Goal: Information Seeking & Learning: Learn about a topic

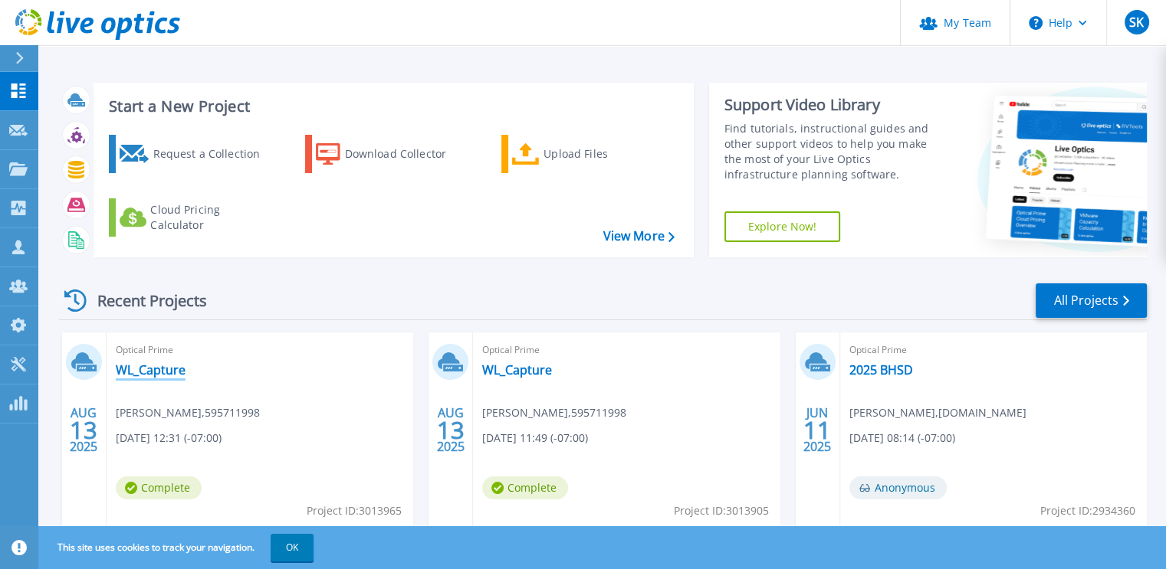
click at [157, 369] on link "WL_Capture" at bounding box center [151, 369] width 70 height 15
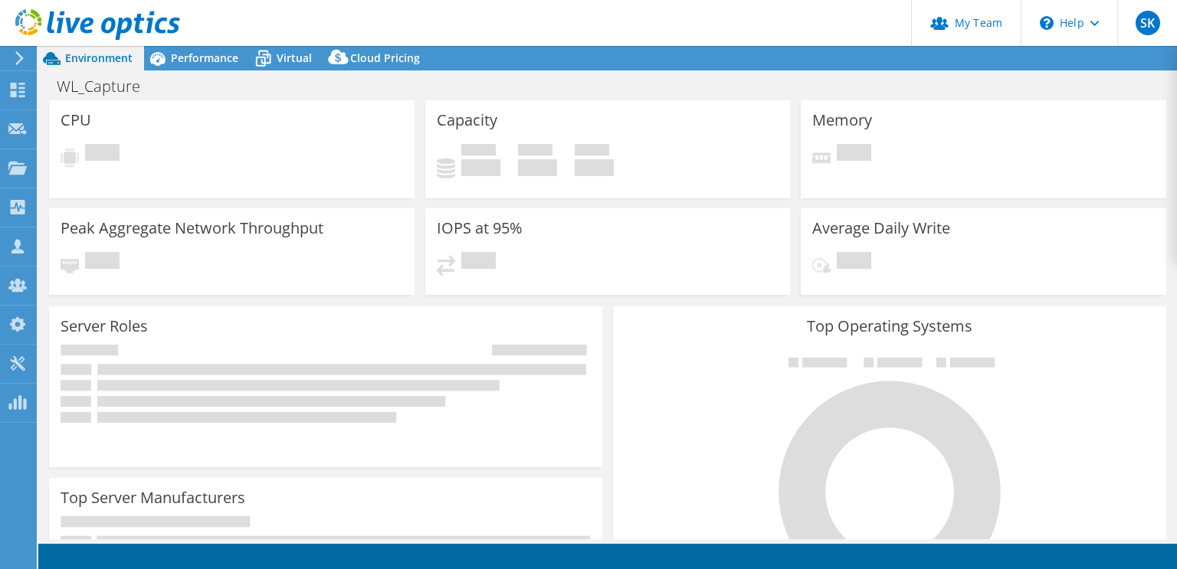
select select "USD"
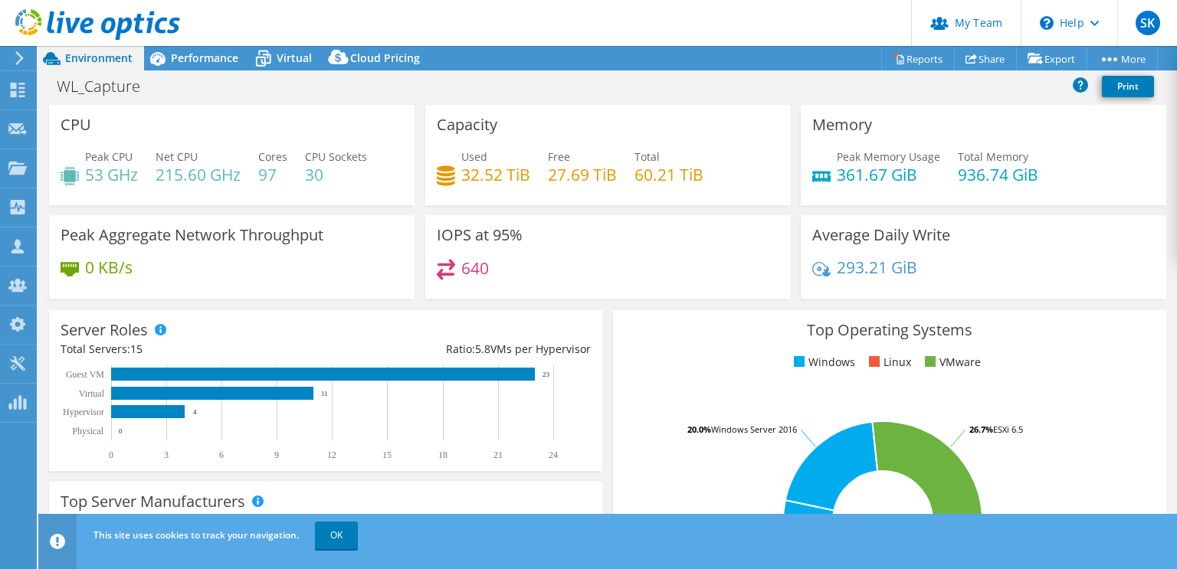
click at [311, 528] on div "This site uses cookies to track your navigation. OK" at bounding box center [636, 535] width 1093 height 43
click at [333, 528] on link "OK" at bounding box center [336, 536] width 43 height 28
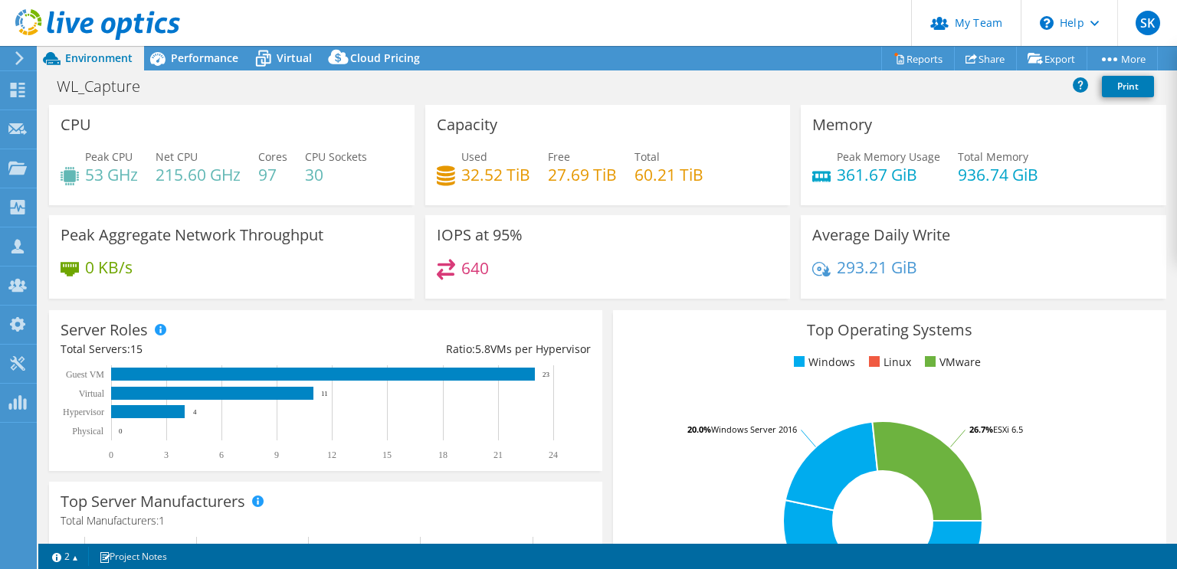
click at [659, 473] on rect at bounding box center [883, 521] width 516 height 268
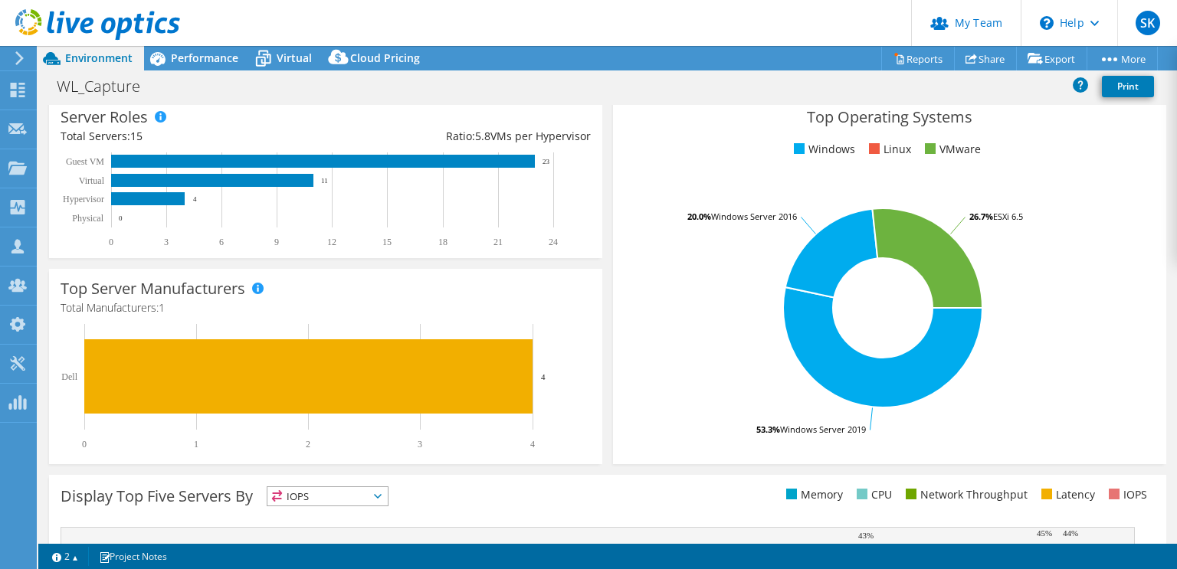
scroll to position [215, 0]
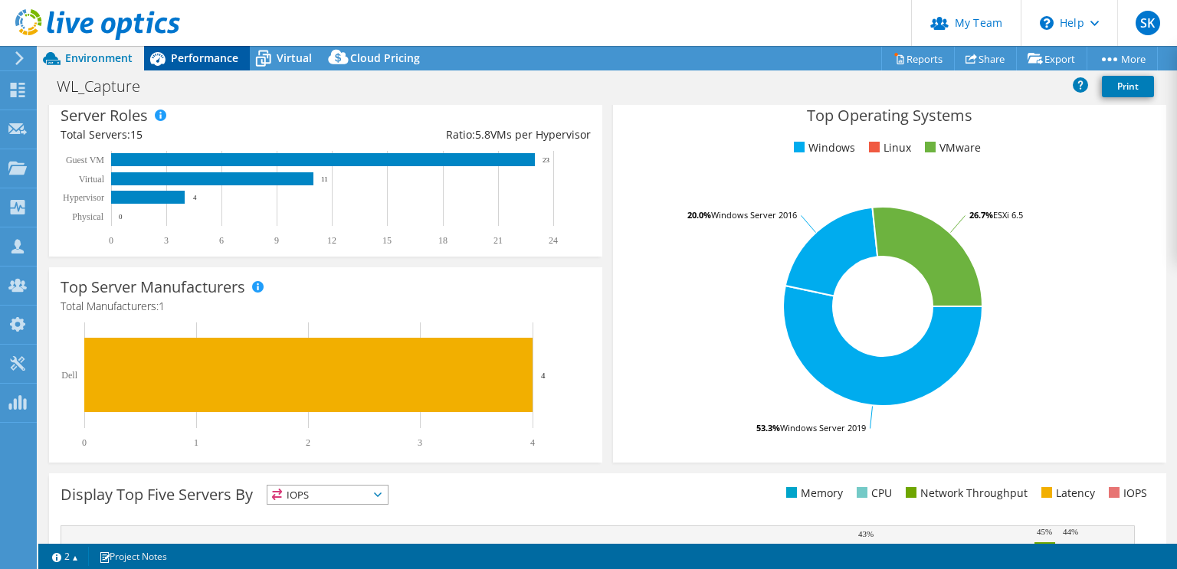
click at [205, 59] on span "Performance" at bounding box center [204, 58] width 67 height 15
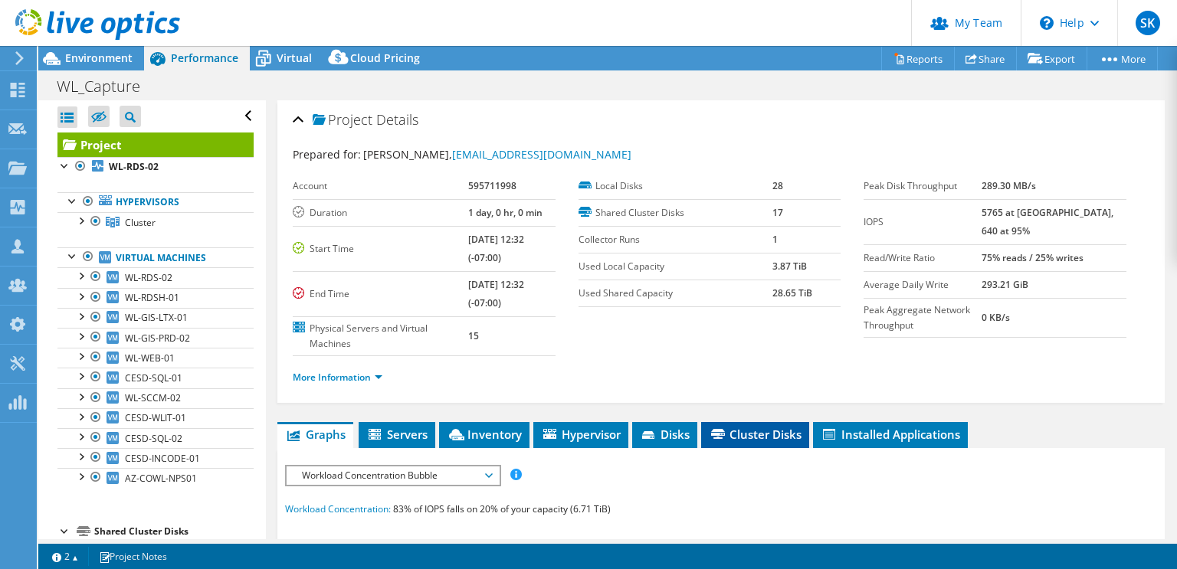
click at [782, 431] on span "Cluster Disks" at bounding box center [755, 434] width 93 height 15
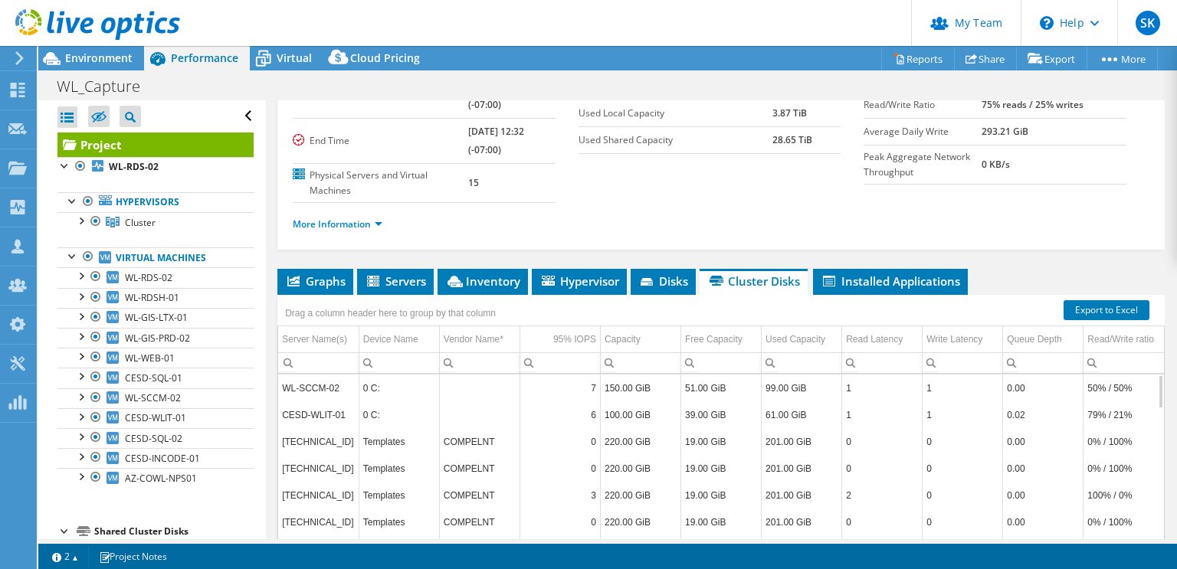
scroll to position [184, 0]
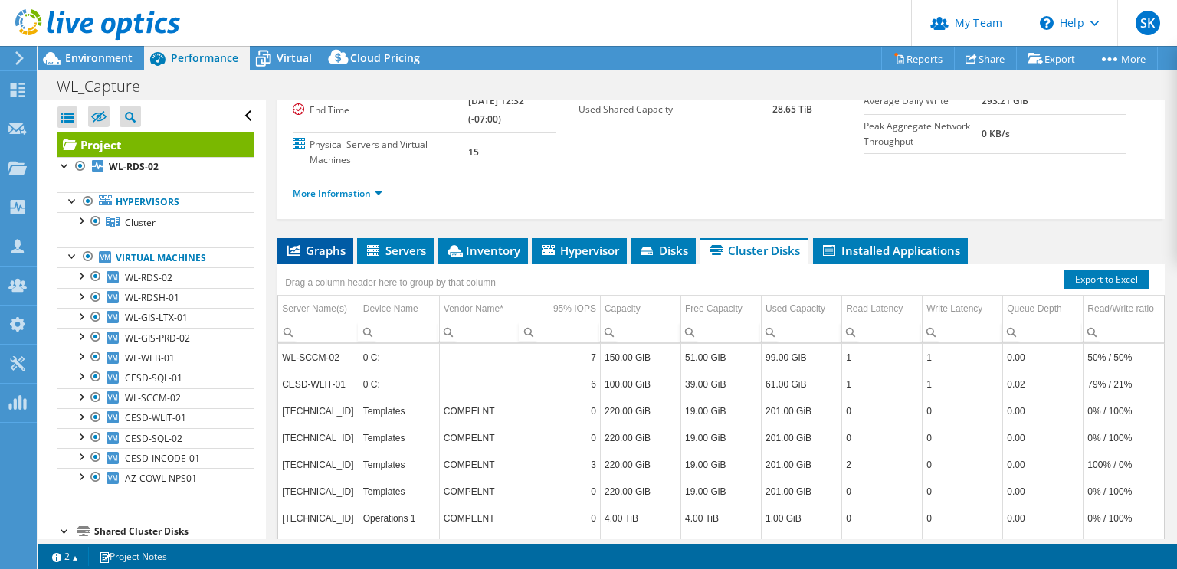
click at [314, 240] on li "Graphs" at bounding box center [315, 251] width 76 height 26
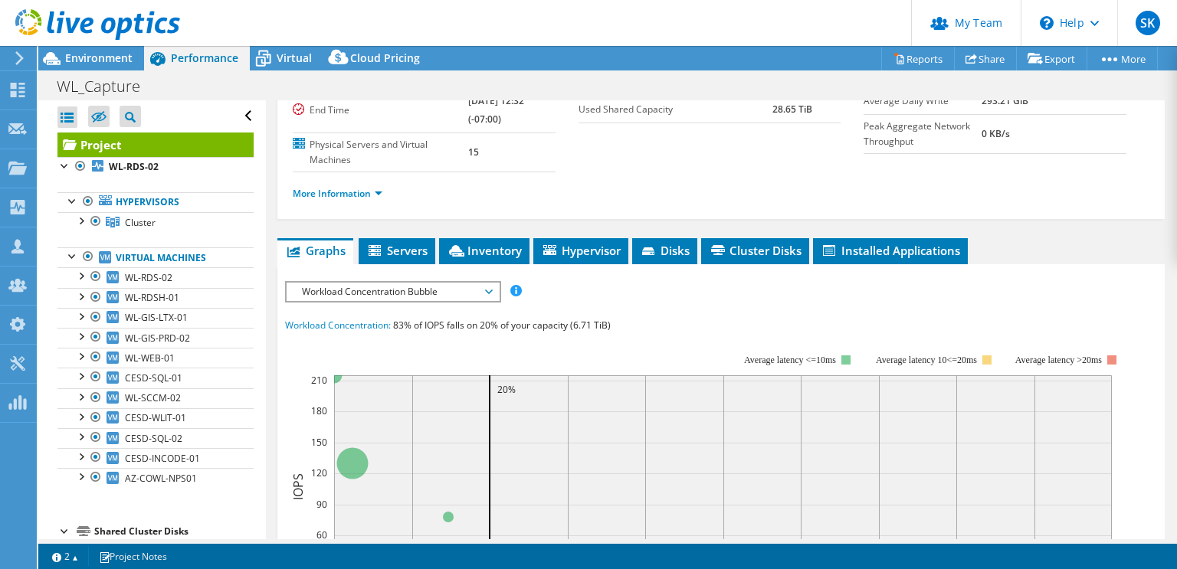
click at [459, 289] on span "Workload Concentration Bubble" at bounding box center [392, 292] width 197 height 18
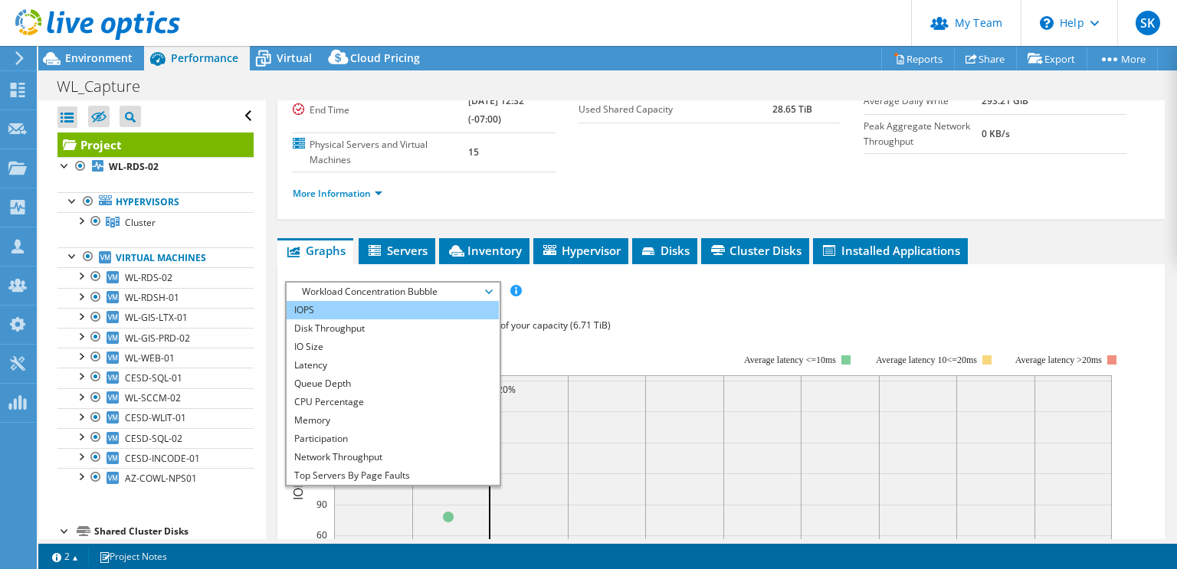
click at [408, 307] on li "IOPS" at bounding box center [393, 310] width 212 height 18
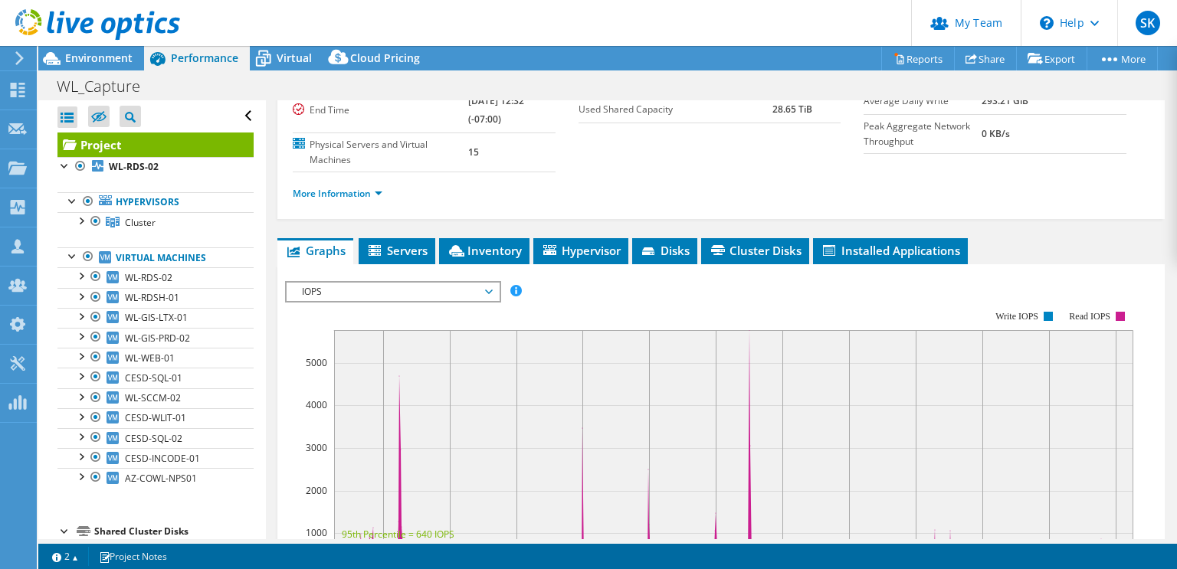
click at [1148, 324] on section "IOPS Disk Throughput IO Size Latency Queue Depth CPU Percentage Memory Page Fau…" at bounding box center [720, 573] width 887 height 619
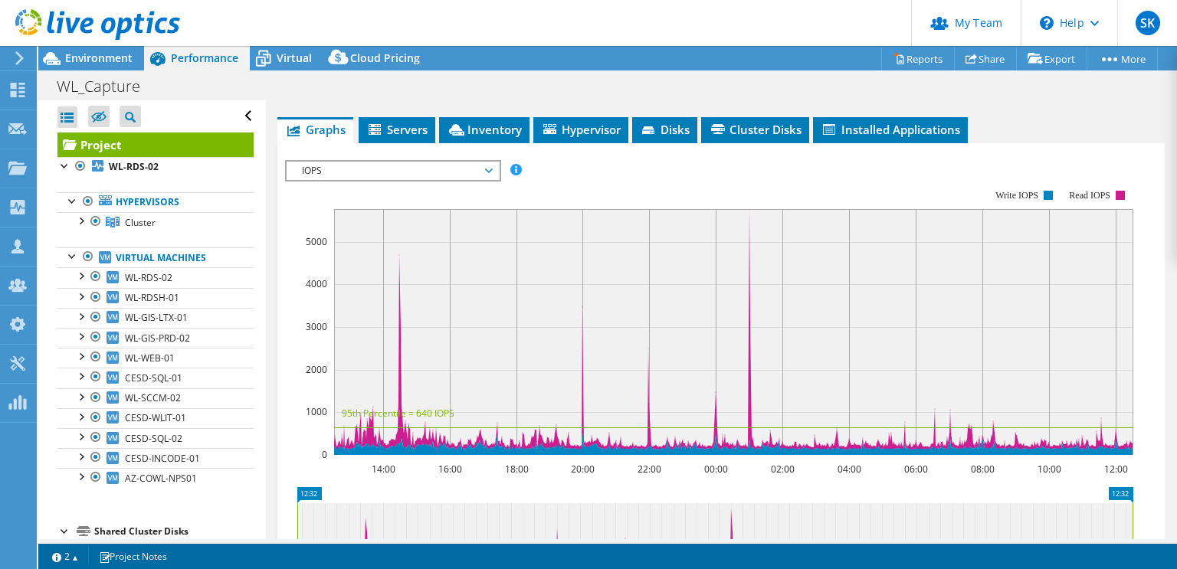
scroll to position [307, 0]
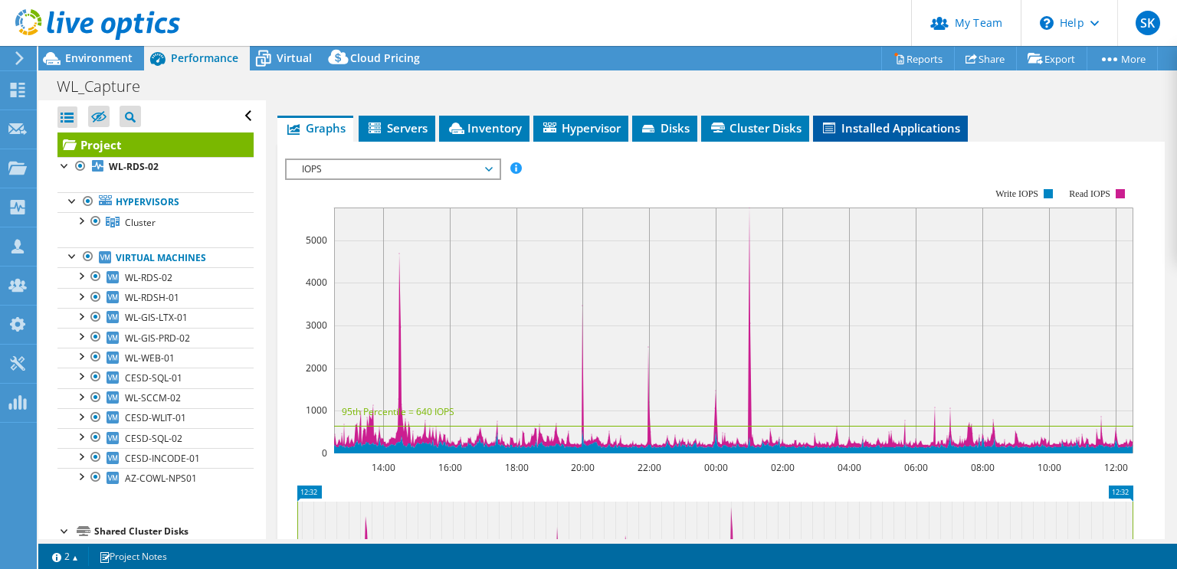
click at [887, 126] on span "Installed Applications" at bounding box center [890, 127] width 139 height 15
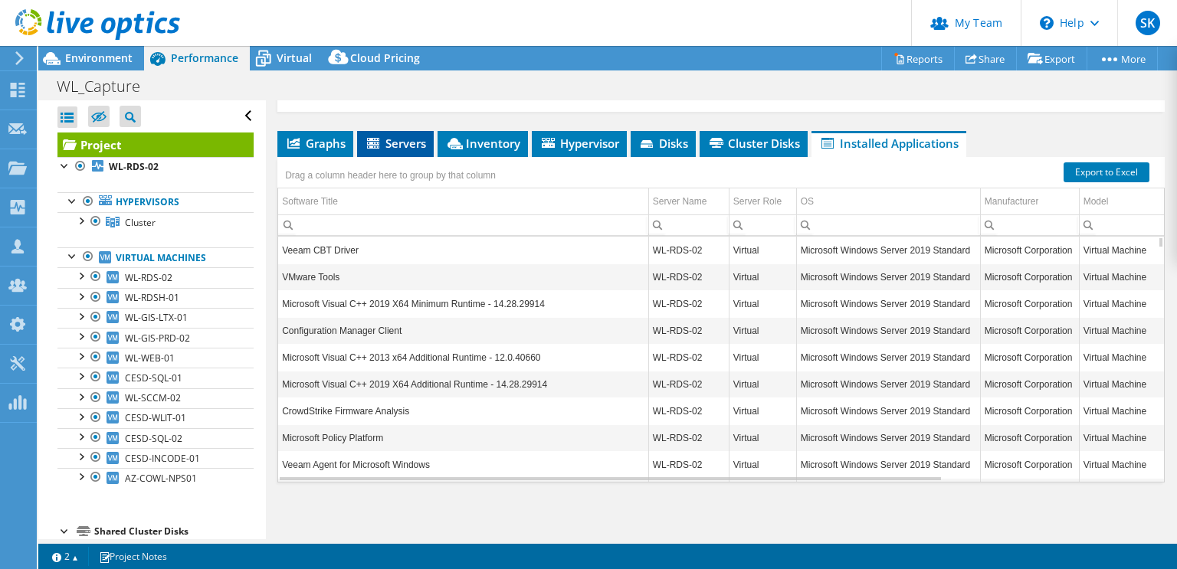
click at [399, 139] on span "Servers" at bounding box center [395, 143] width 61 height 15
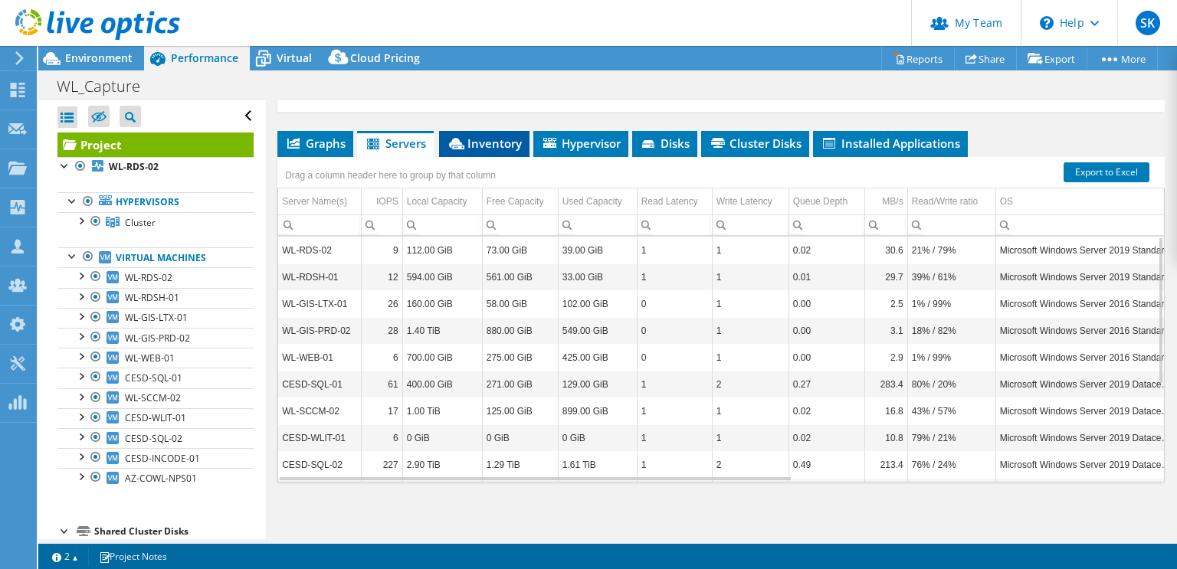
click at [481, 143] on span "Inventory" at bounding box center [484, 143] width 75 height 15
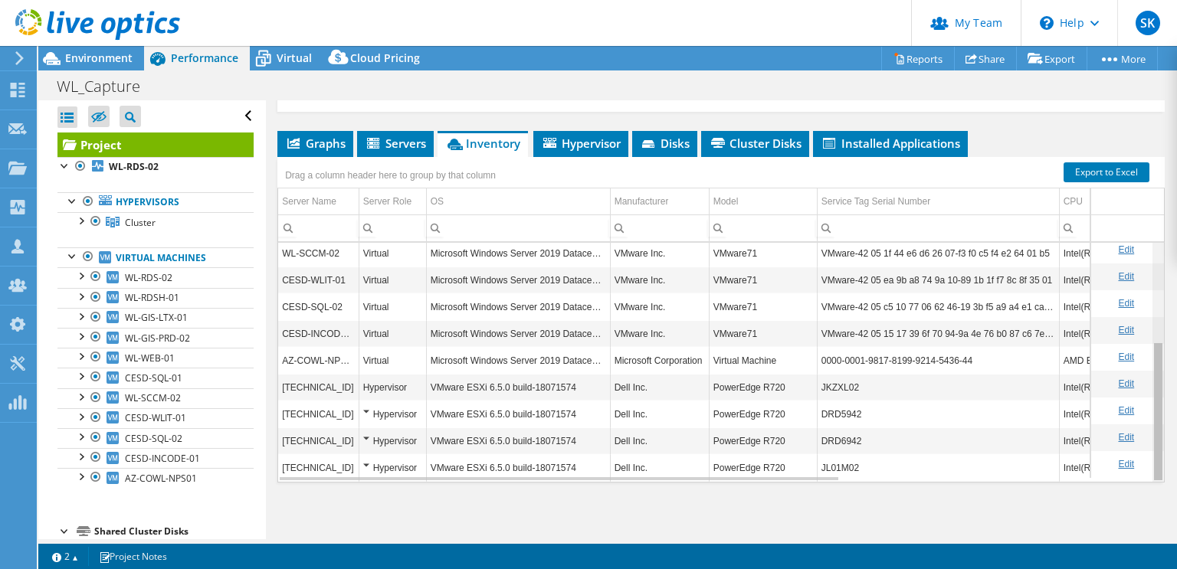
scroll to position [167, 0]
drag, startPoint x: 1143, startPoint y: 350, endPoint x: 1144, endPoint y: 497, distance: 147.1
click at [1144, 497] on body "SK Partner Team Admin Steve Kazmer steve_kazmer@shi.com shi.com My Profile Log …" at bounding box center [588, 284] width 1177 height 569
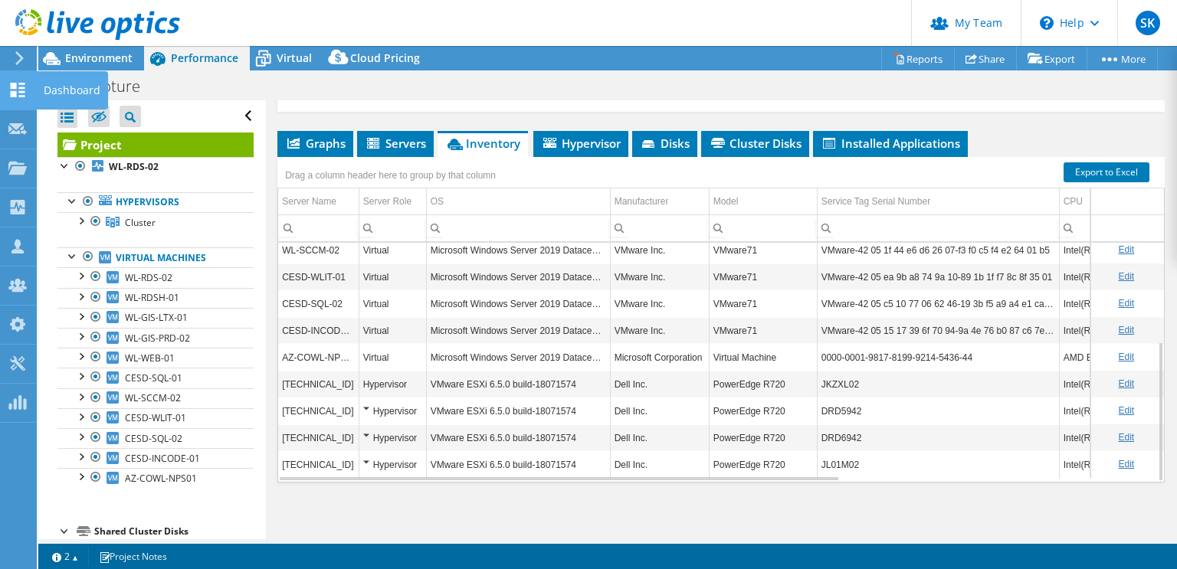
click at [18, 83] on icon at bounding box center [17, 90] width 18 height 15
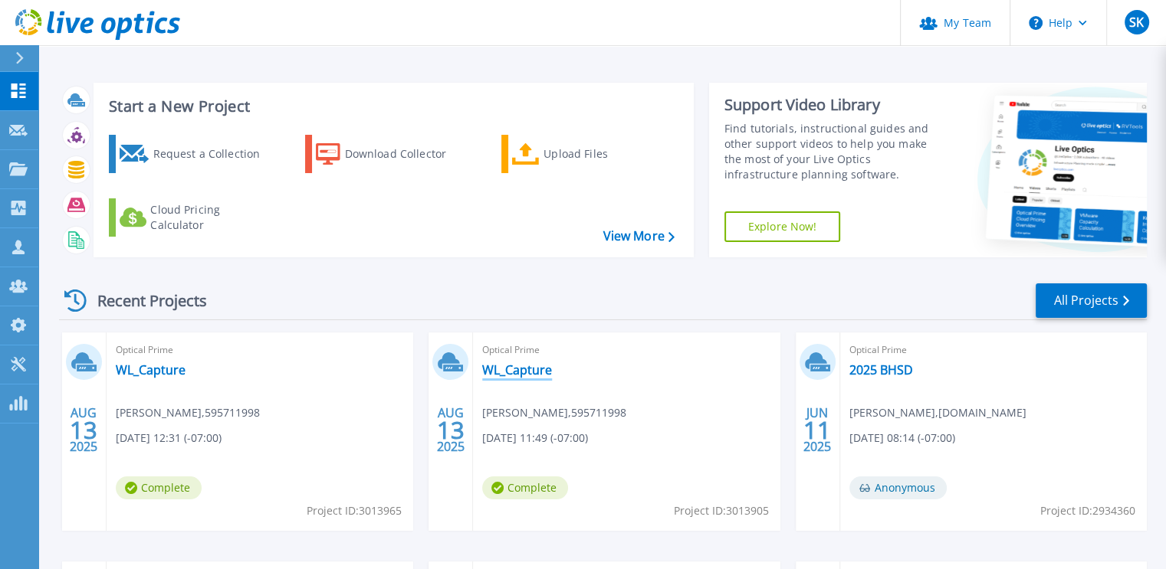
click at [503, 372] on link "WL_Capture" at bounding box center [517, 369] width 70 height 15
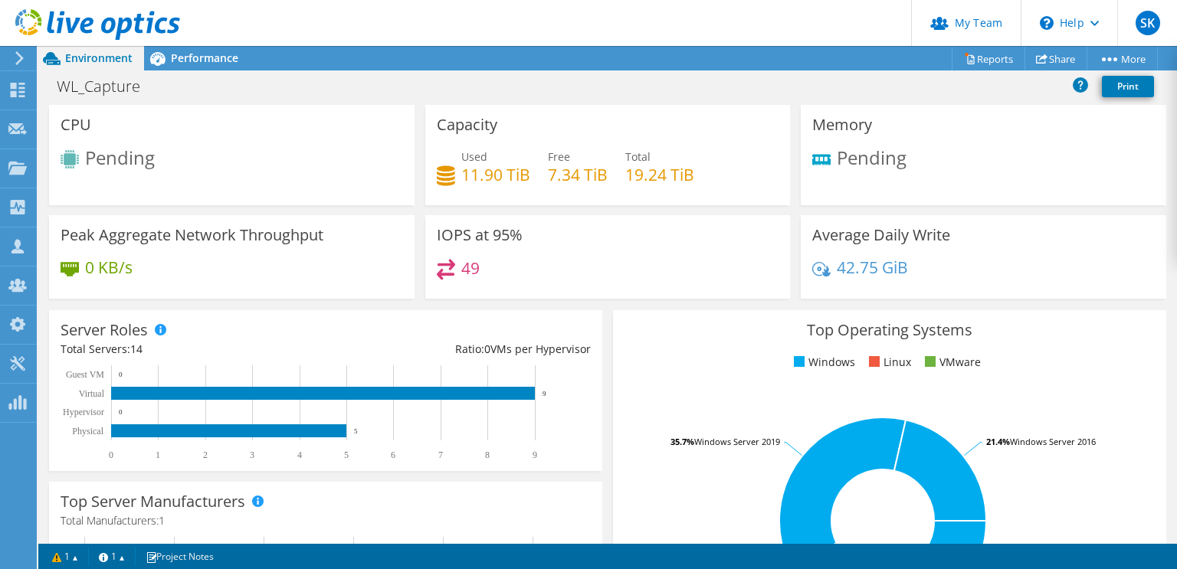
click at [629, 470] on rect at bounding box center [883, 521] width 516 height 268
click at [201, 60] on span "Performance" at bounding box center [204, 58] width 67 height 15
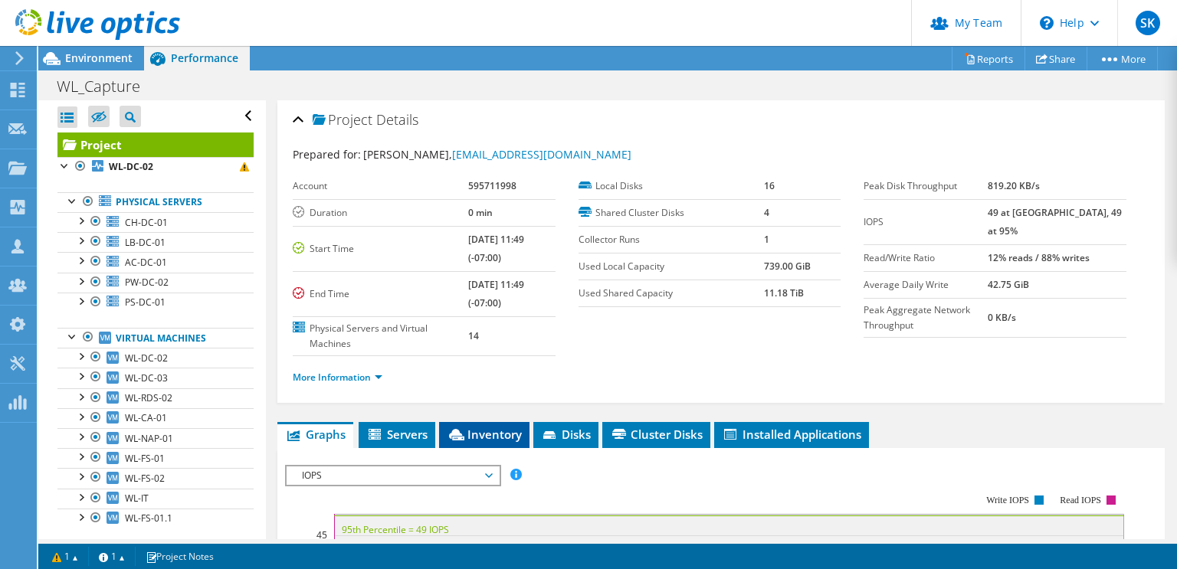
click at [468, 436] on span "Inventory" at bounding box center [484, 434] width 75 height 15
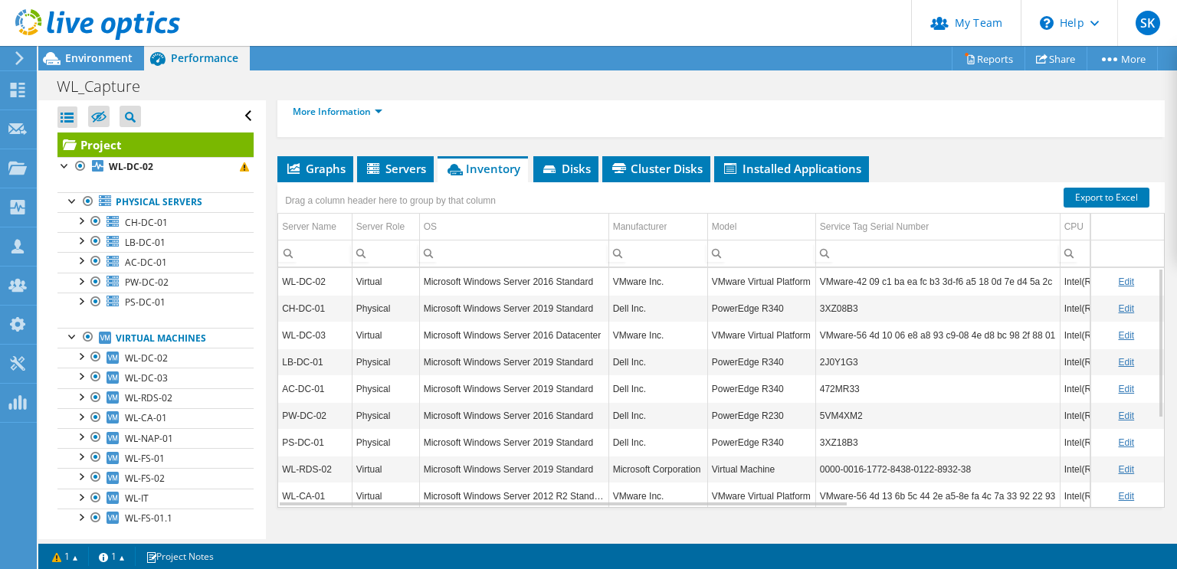
scroll to position [291, 0]
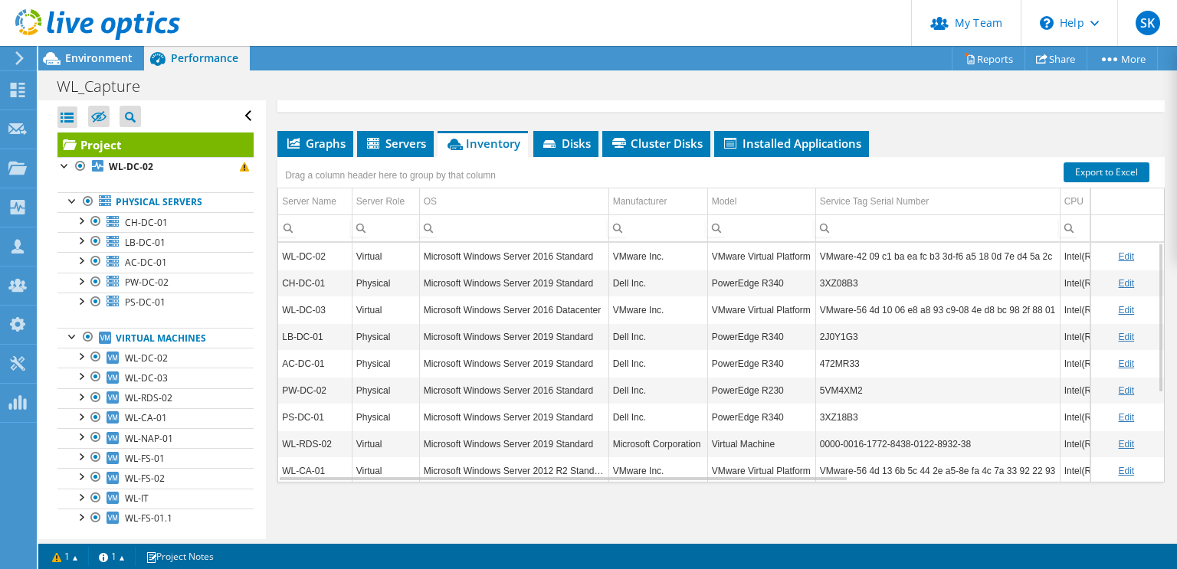
click at [464, 391] on td "Microsoft Windows Server 2016 Standard" at bounding box center [513, 390] width 189 height 27
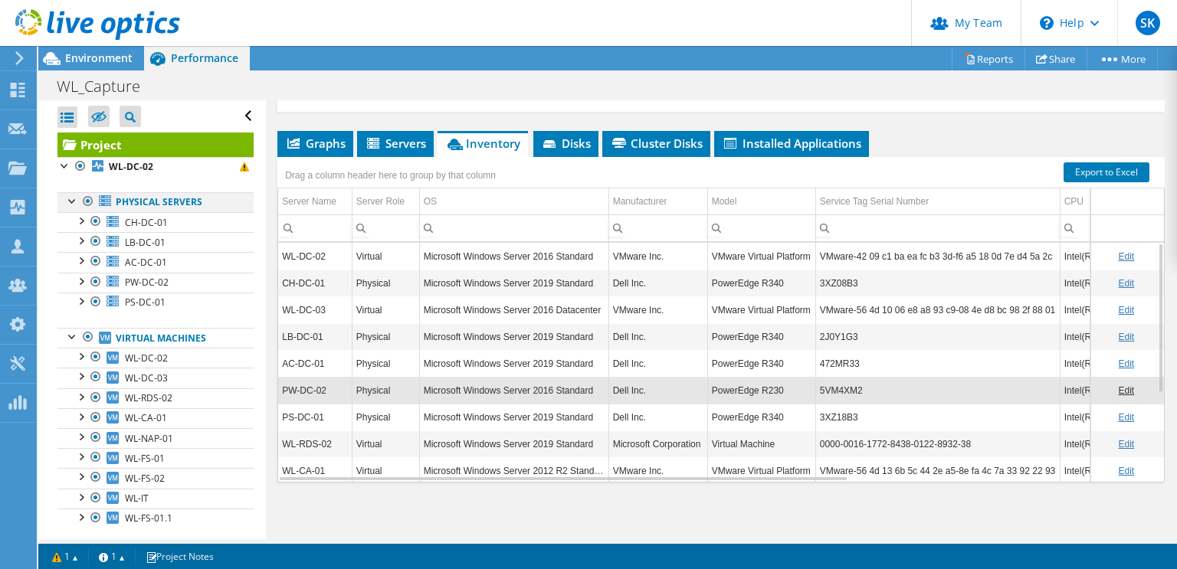
click at [87, 199] on div at bounding box center [87, 201] width 15 height 18
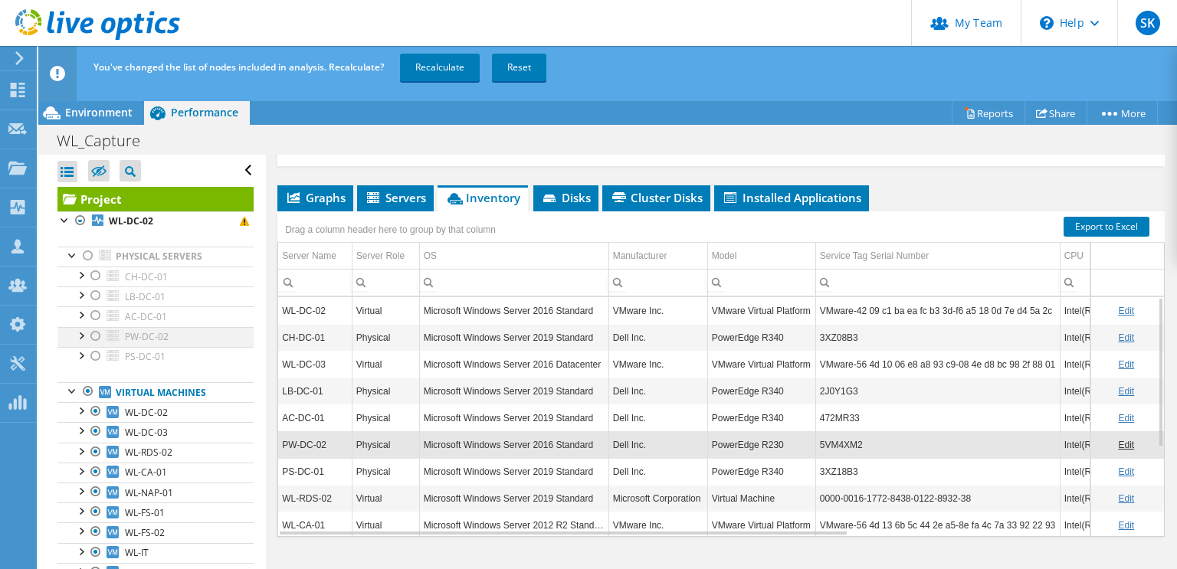
click at [97, 333] on div at bounding box center [95, 336] width 15 height 18
click at [429, 70] on link "Recalculate" at bounding box center [440, 68] width 80 height 28
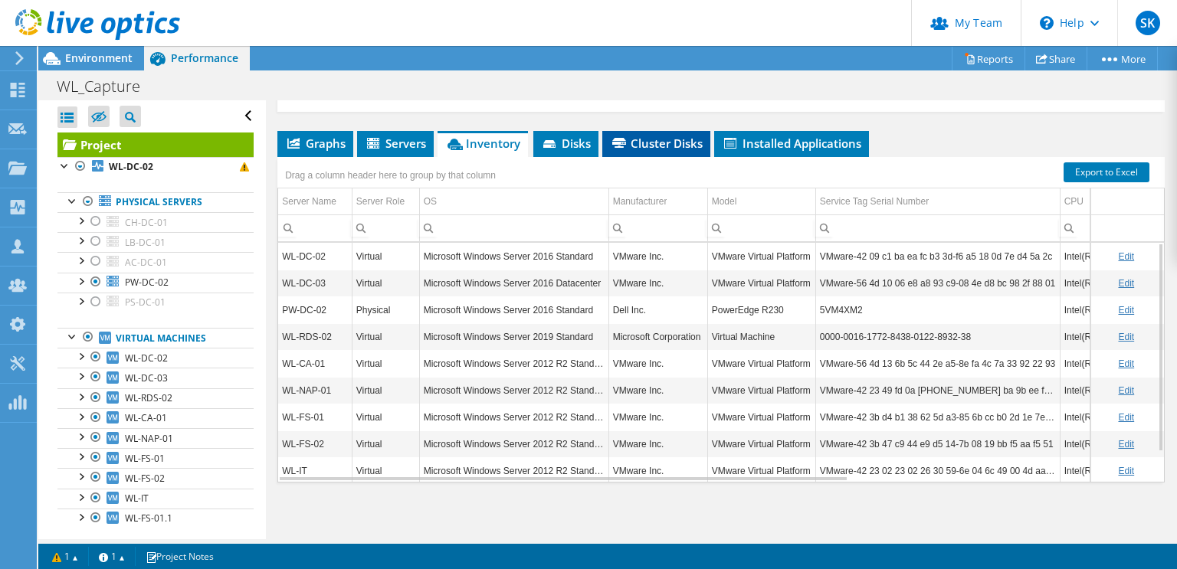
click at [648, 142] on span "Cluster Disks" at bounding box center [656, 143] width 93 height 15
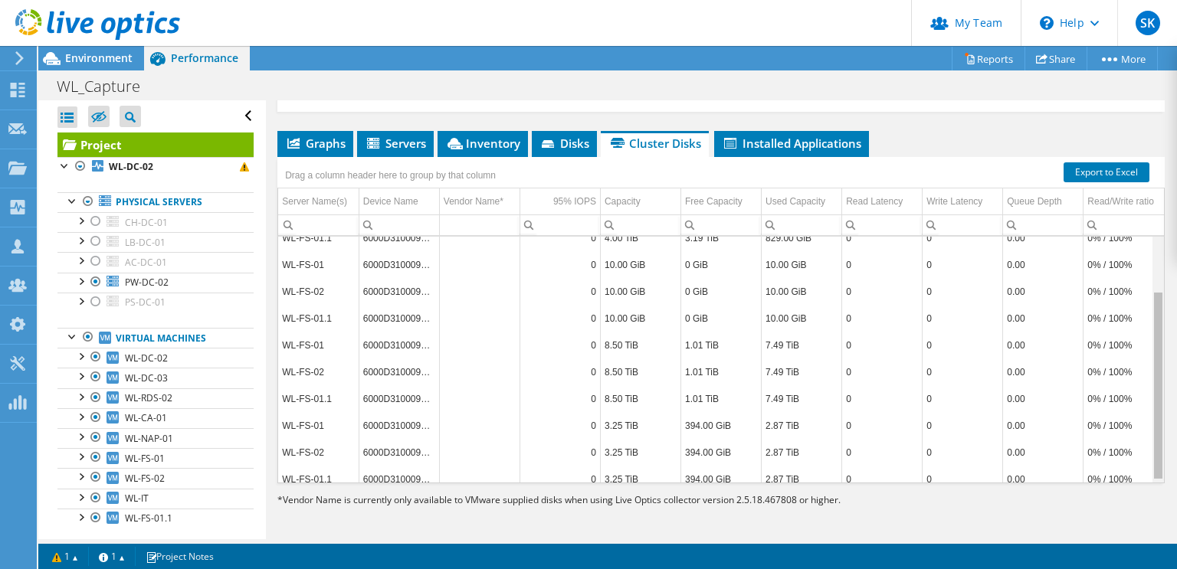
scroll to position [74, 0]
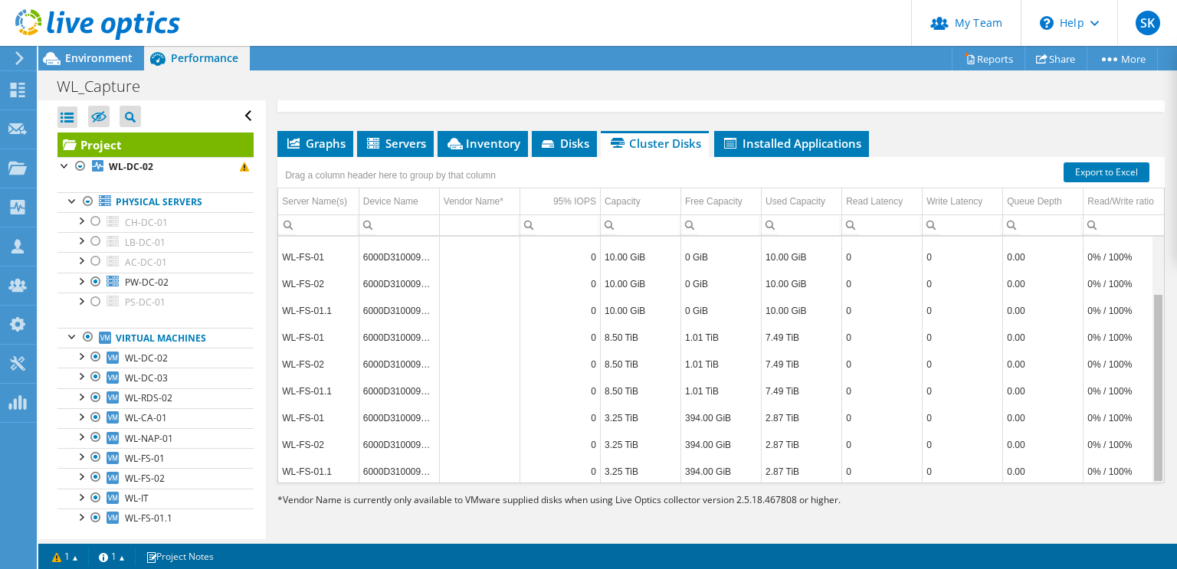
drag, startPoint x: 1149, startPoint y: 284, endPoint x: 1146, endPoint y: 396, distance: 111.9
click at [1146, 396] on body "SK Partner Team Admin Steve Kazmer steve_kazmer@shi.com shi.com My Profile Log …" at bounding box center [588, 284] width 1177 height 569
click at [780, 138] on span "Installed Applications" at bounding box center [791, 143] width 139 height 15
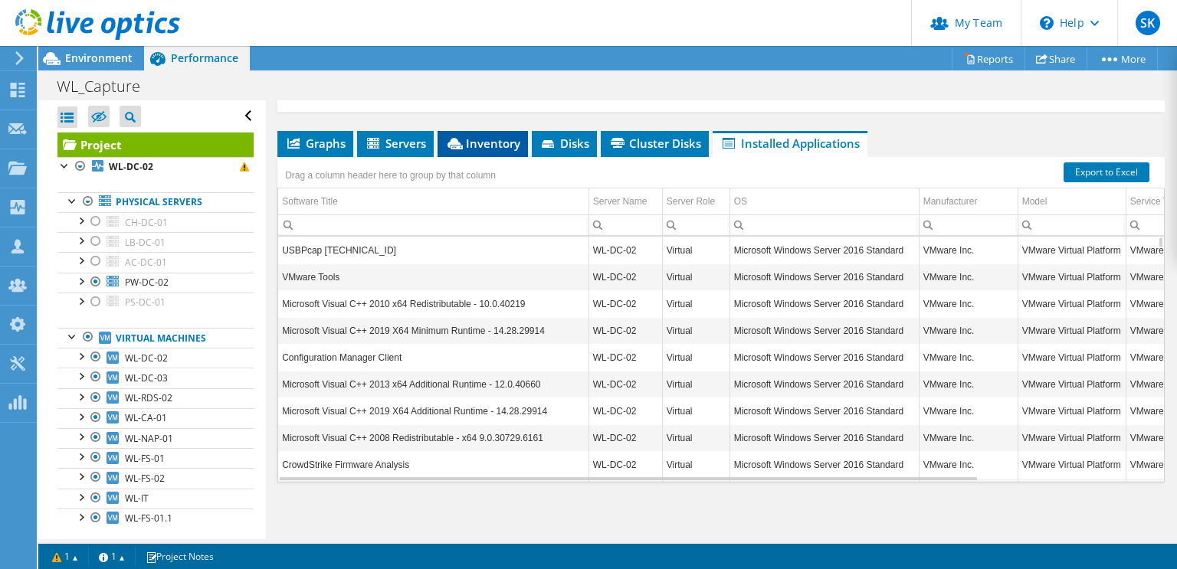
click at [469, 136] on span "Inventory" at bounding box center [482, 143] width 75 height 15
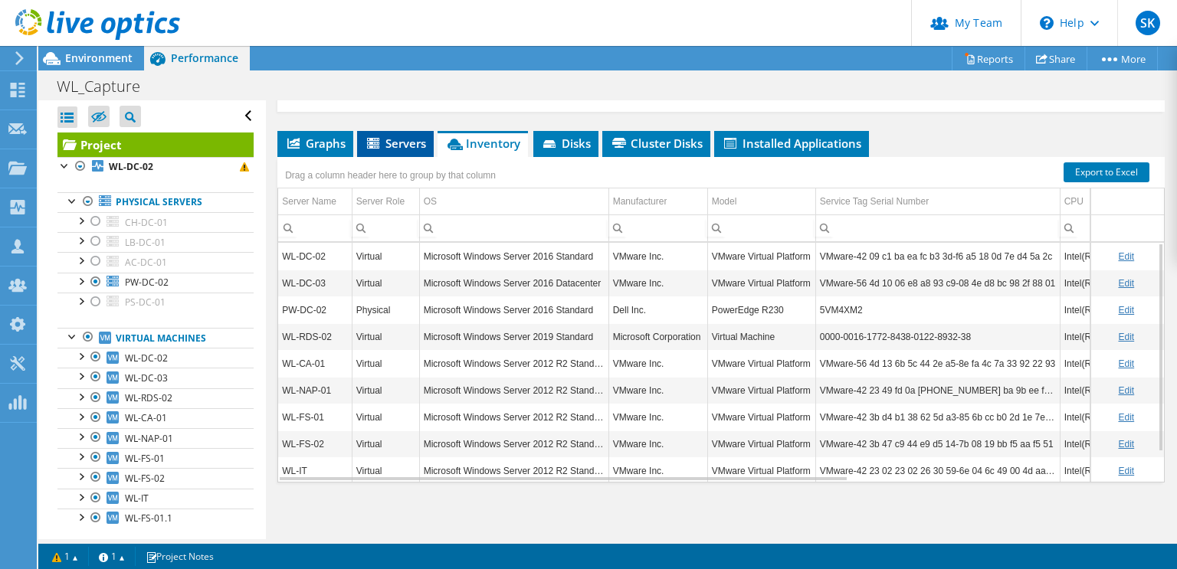
click at [402, 136] on span "Servers" at bounding box center [395, 143] width 61 height 15
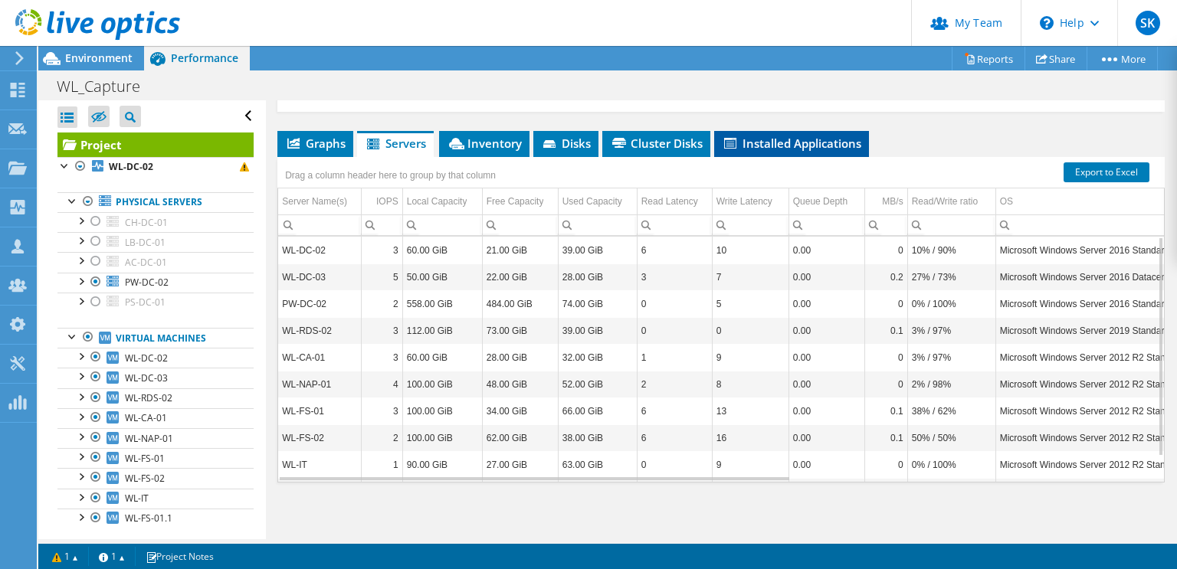
click at [835, 143] on span "Installed Applications" at bounding box center [791, 143] width 139 height 15
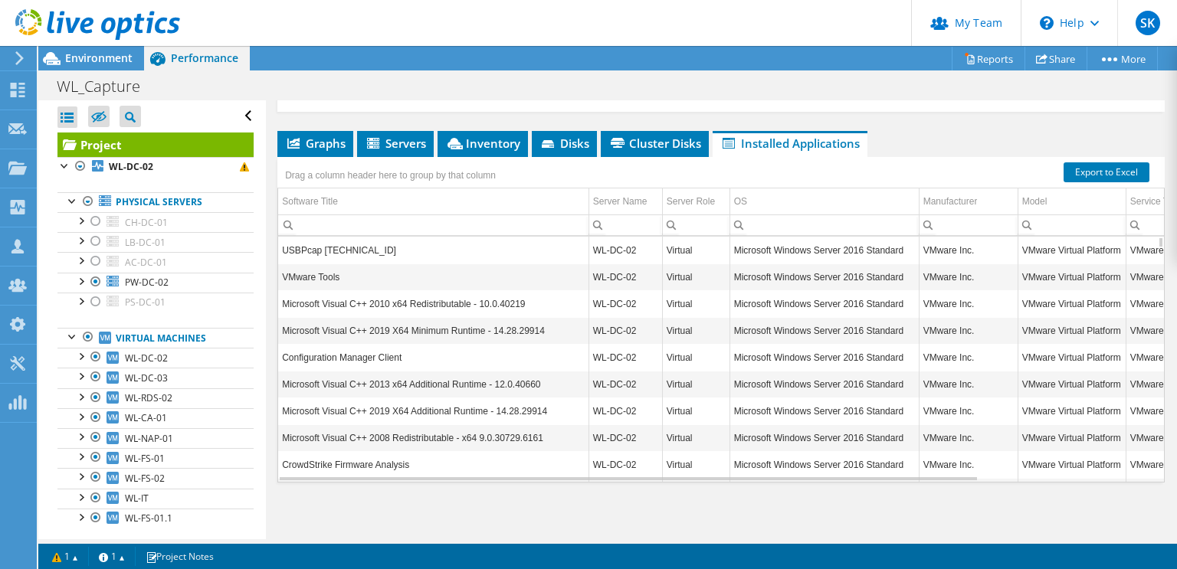
click at [774, 308] on td "Microsoft Windows Server 2016 Standard" at bounding box center [823, 303] width 189 height 27
click at [568, 139] on span "Disks" at bounding box center [564, 143] width 50 height 15
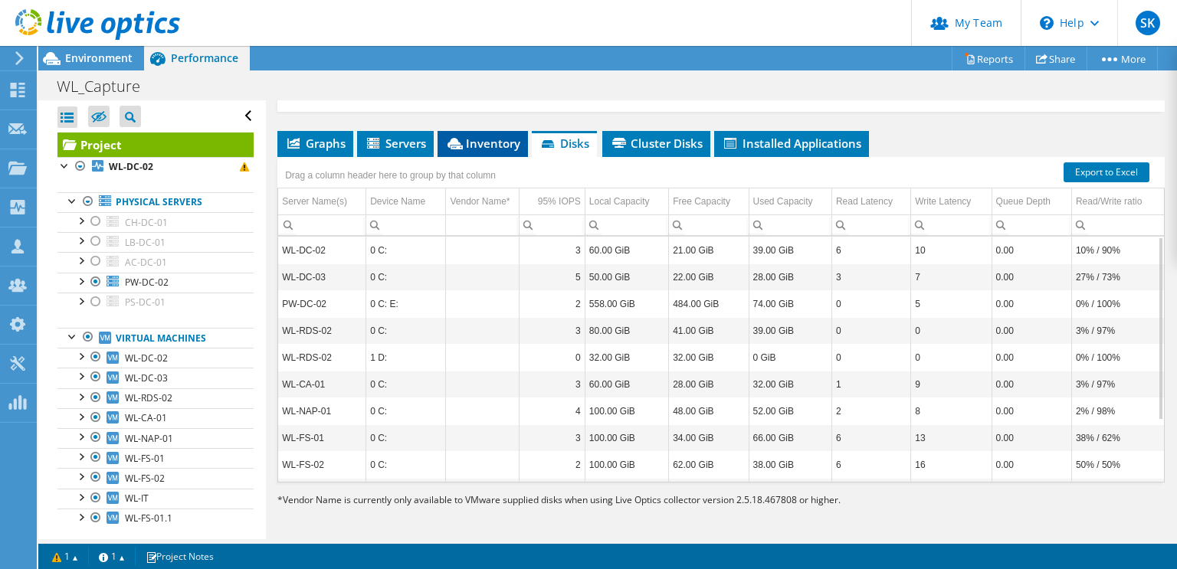
click at [501, 136] on span "Inventory" at bounding box center [482, 143] width 75 height 15
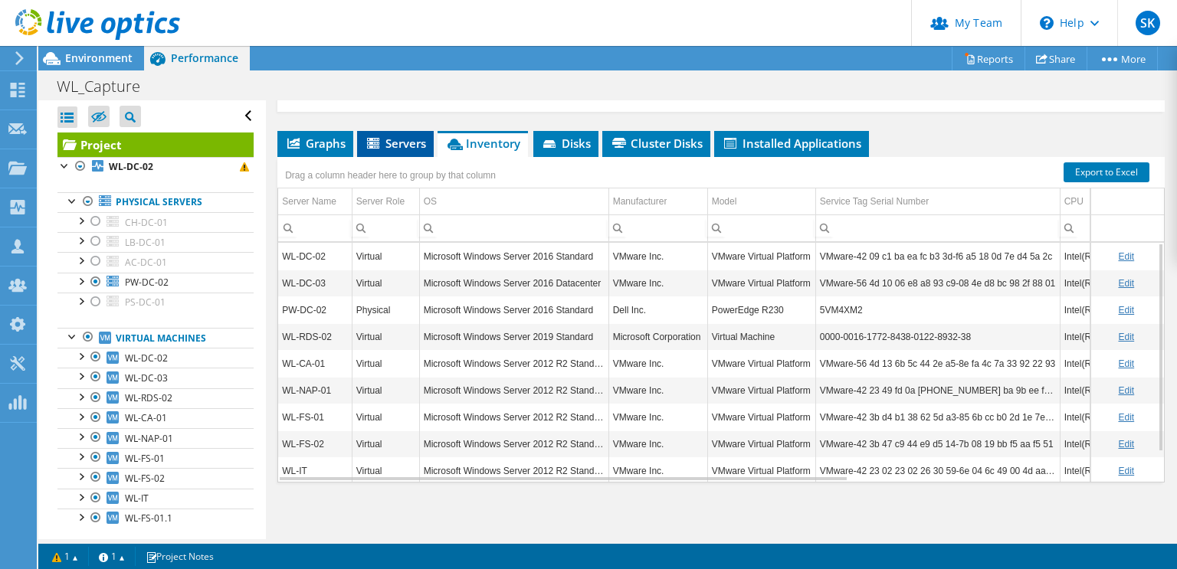
click at [388, 133] on li "Servers" at bounding box center [395, 144] width 77 height 26
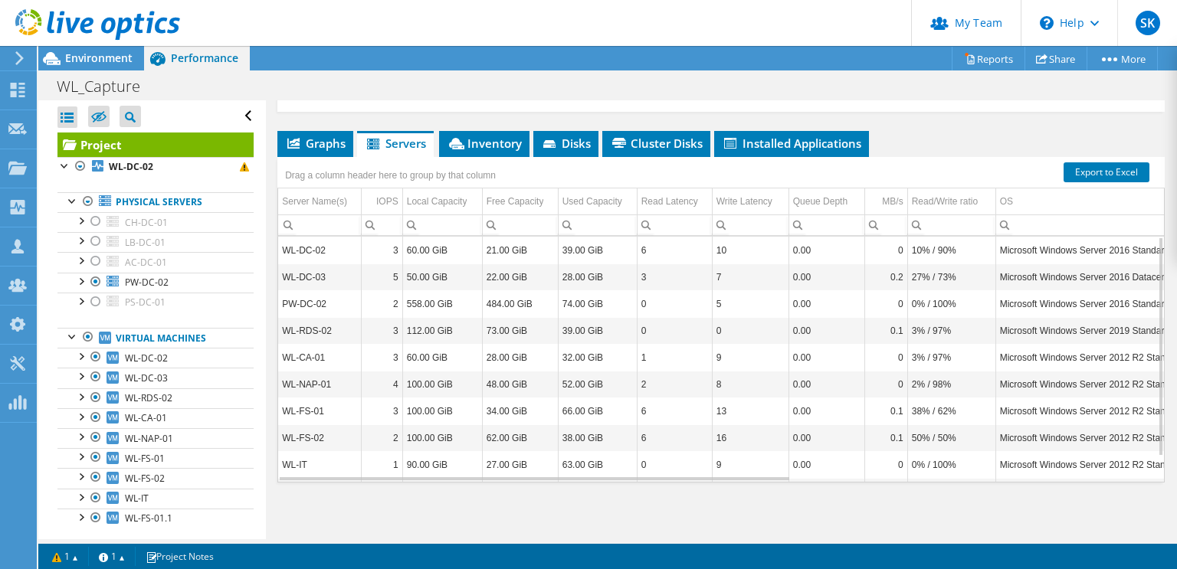
click at [388, 133] on li "Servers" at bounding box center [395, 144] width 77 height 26
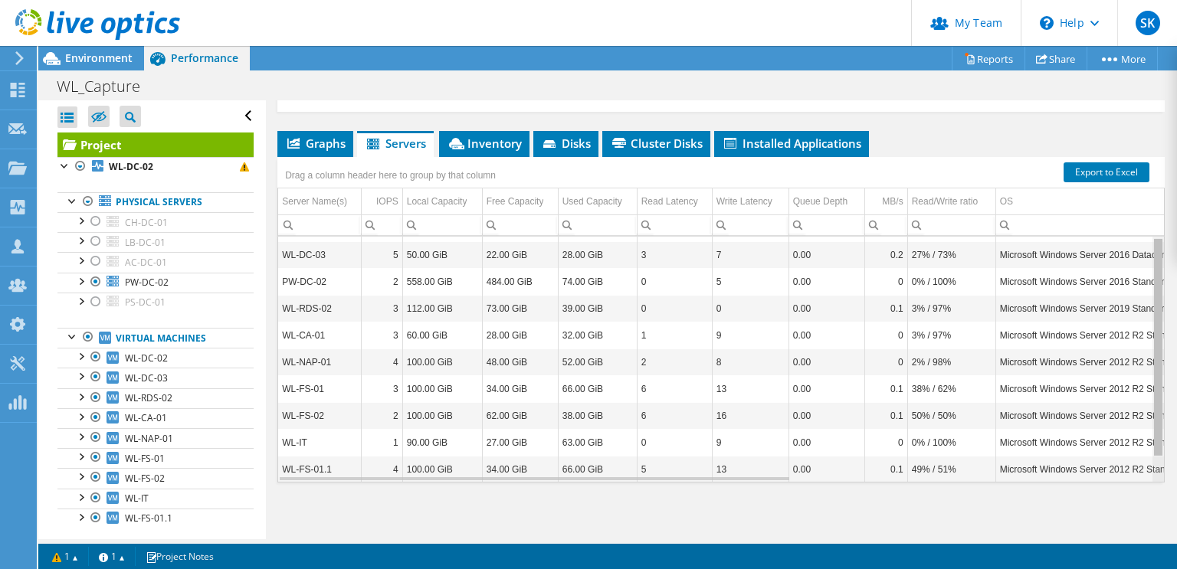
scroll to position [28, 0]
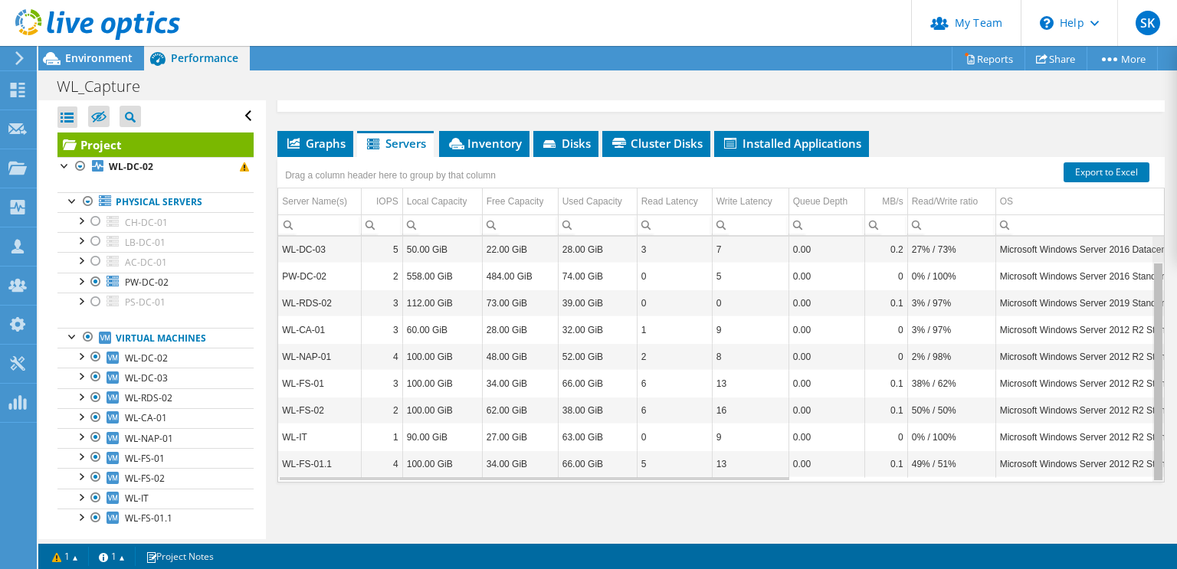
drag, startPoint x: 1147, startPoint y: 322, endPoint x: 1151, endPoint y: 398, distance: 76.7
click at [1151, 398] on body "SK Partner Team Admin Steve Kazmer steve_kazmer@shi.com shi.com My Profile Log …" at bounding box center [588, 284] width 1177 height 569
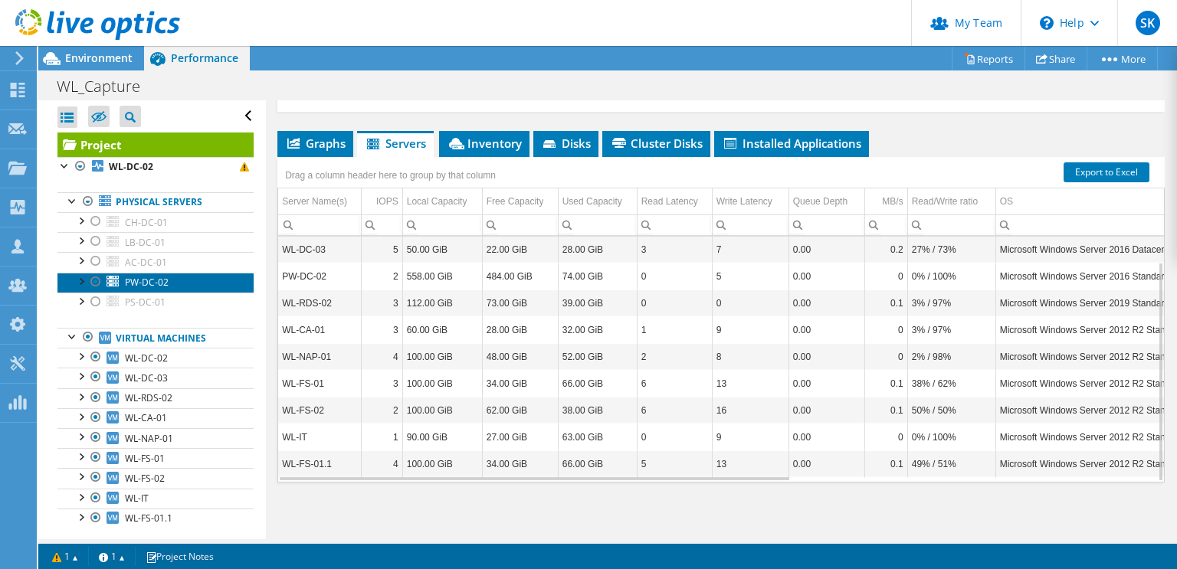
click at [184, 273] on link "PW-DC-02" at bounding box center [155, 283] width 196 height 20
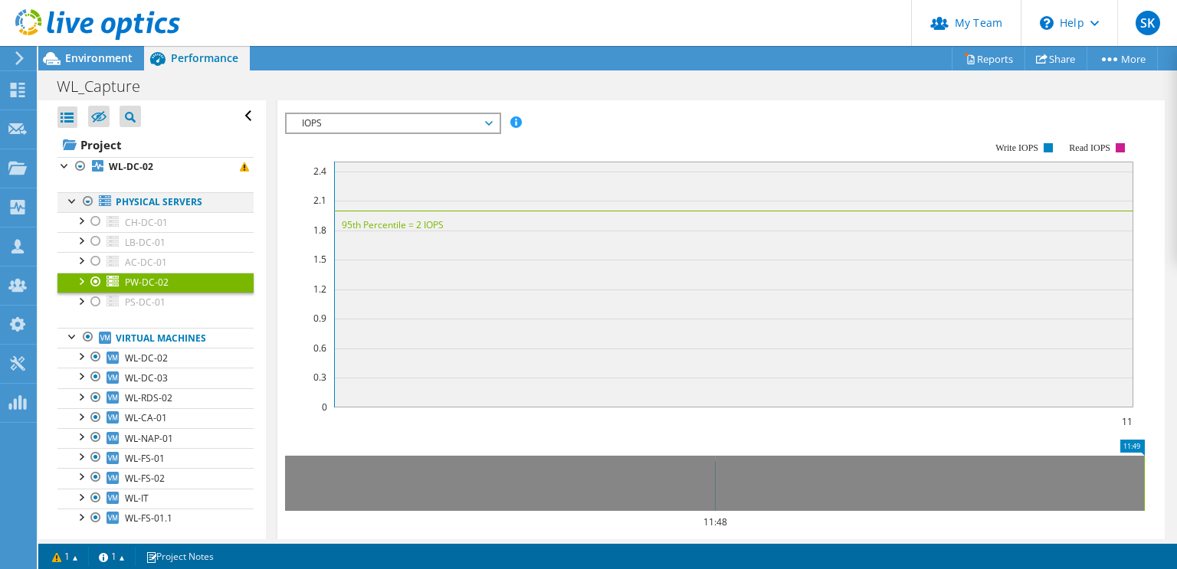
click at [86, 195] on div at bounding box center [87, 201] width 15 height 18
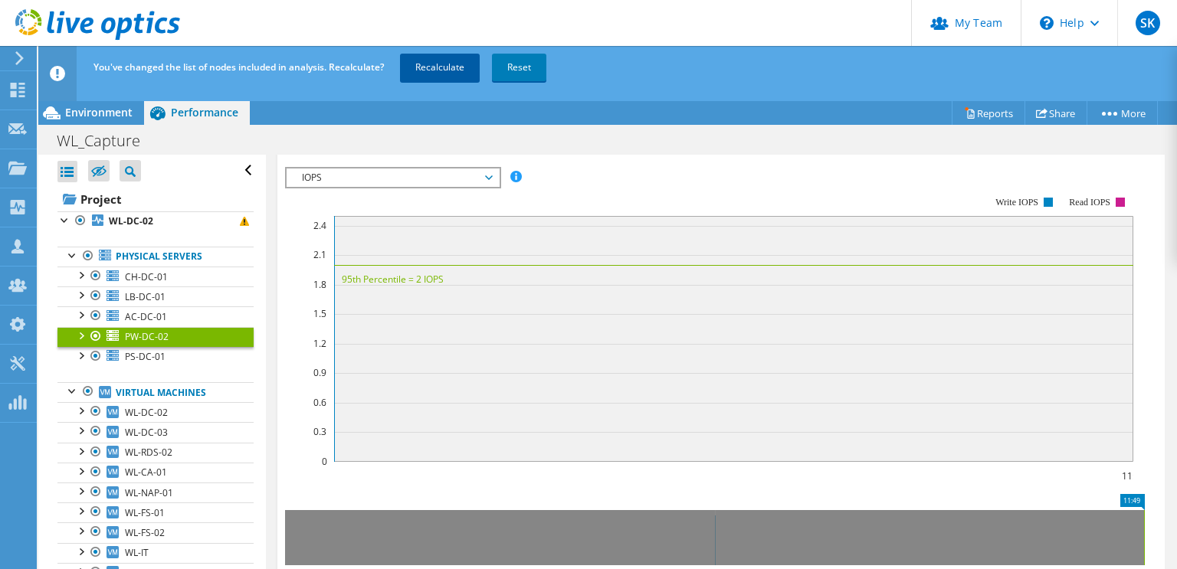
click at [428, 74] on link "Recalculate" at bounding box center [440, 68] width 80 height 28
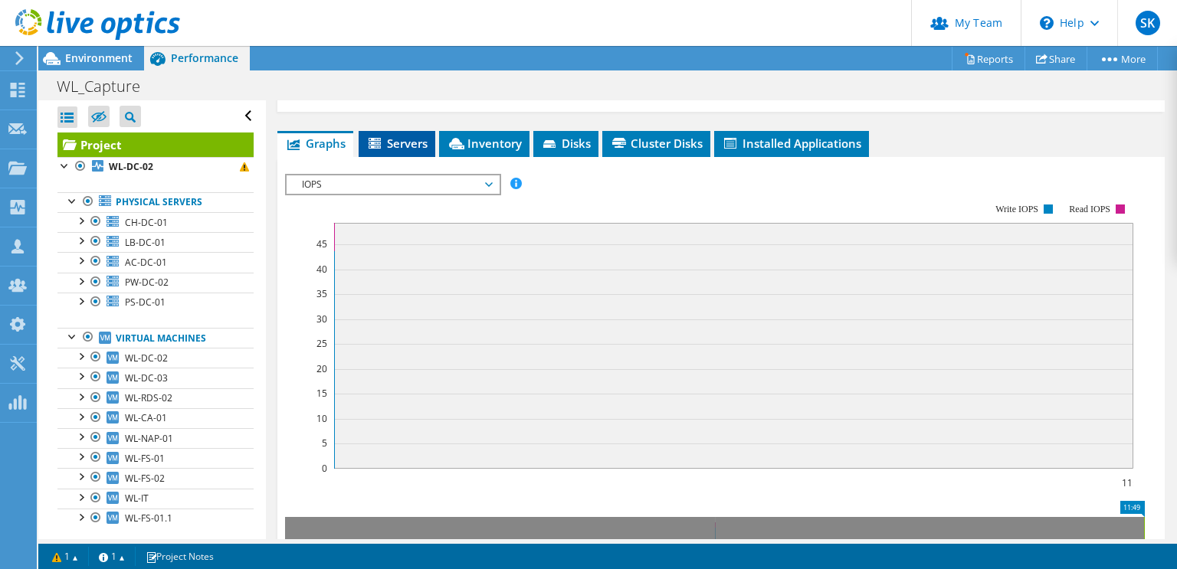
click at [395, 140] on span "Servers" at bounding box center [396, 143] width 61 height 15
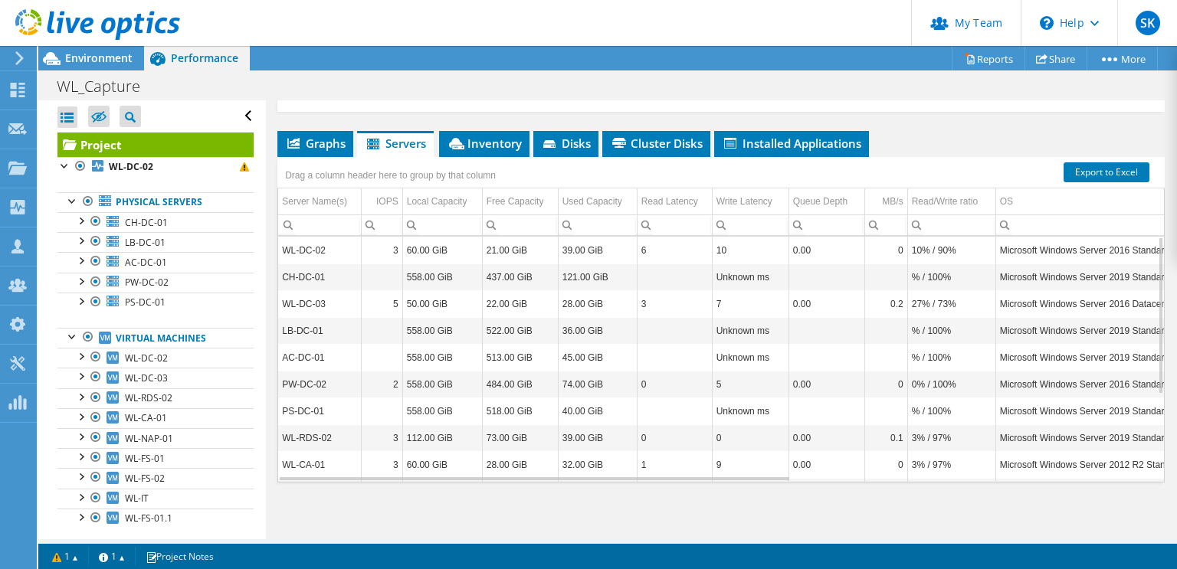
click at [395, 140] on span "Servers" at bounding box center [395, 143] width 61 height 15
click at [946, 143] on ul "Graphs Servers Inventory Hypervisor Disks Cluster Disks Installed Applications" at bounding box center [720, 144] width 887 height 26
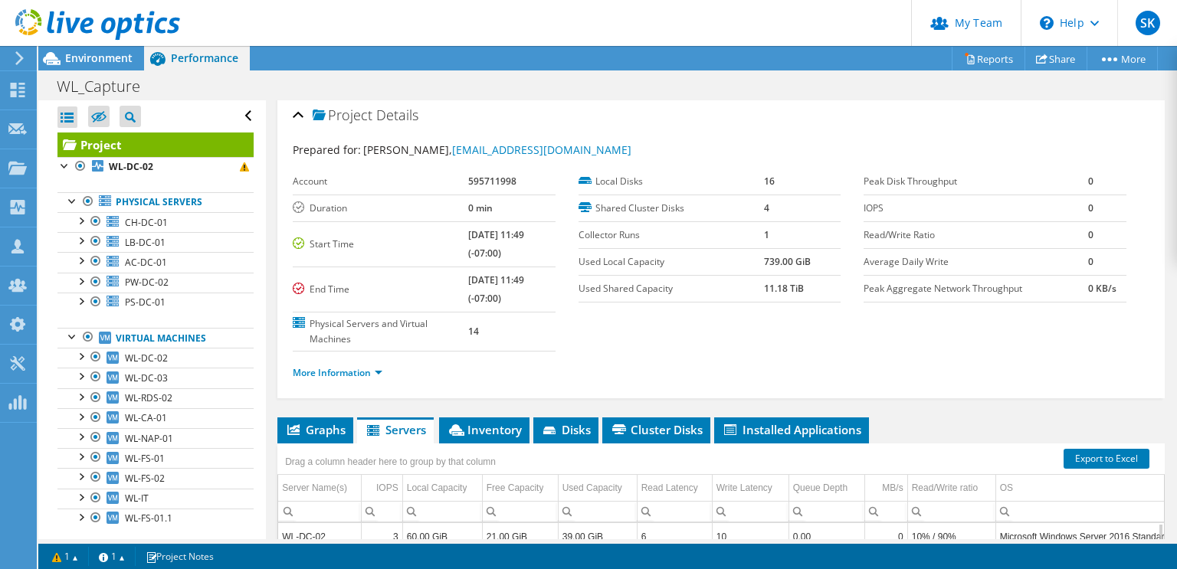
scroll to position [0, 0]
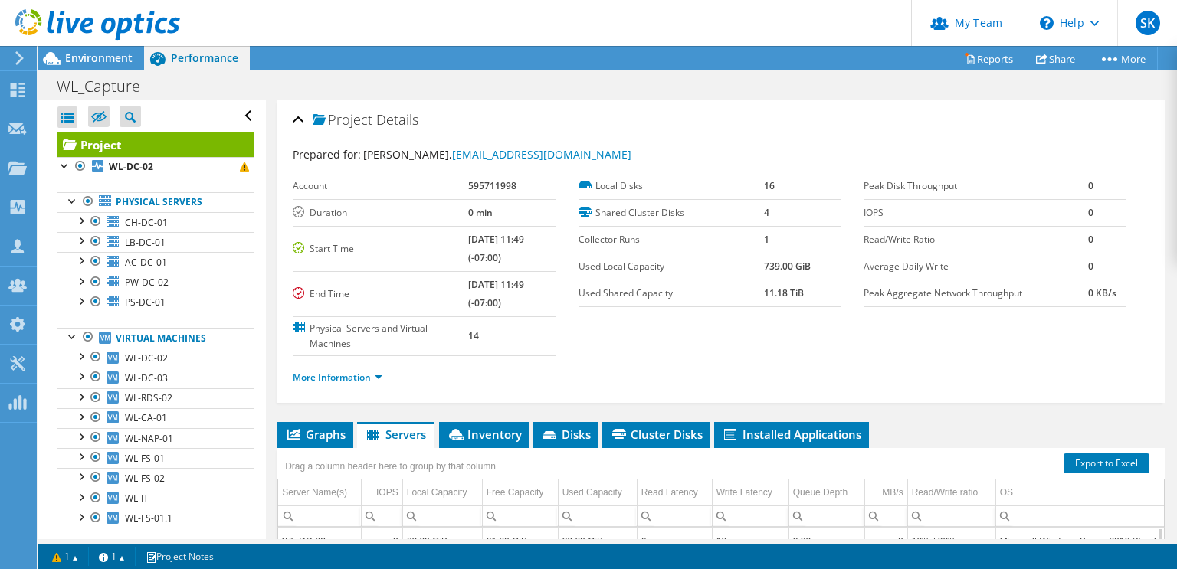
click at [1140, 118] on div "Project Details Prepared for: Shaun Chiaramonte, SChiaramonte@westlinnoregon.go…" at bounding box center [720, 251] width 887 height 303
click at [107, 53] on span "Environment" at bounding box center [98, 58] width 67 height 15
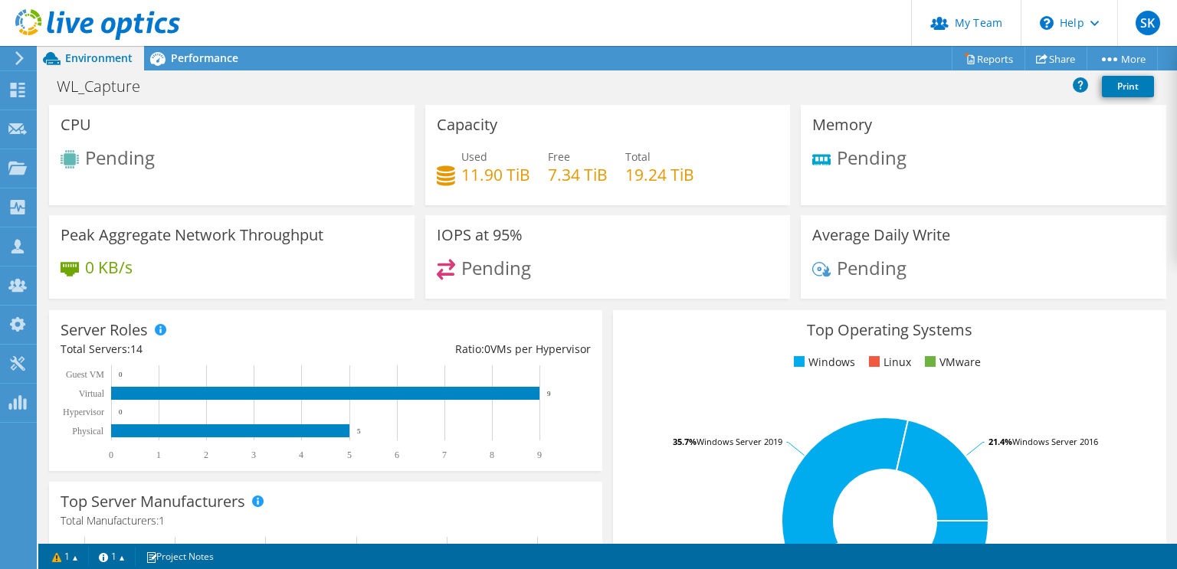
drag, startPoint x: 107, startPoint y: 53, endPoint x: 353, endPoint y: 40, distance: 246.3
click at [353, 40] on header "SK Partner Team Admin Steve Kazmer steve_kazmer@shi.com shi.com My Profile Log …" at bounding box center [588, 23] width 1177 height 46
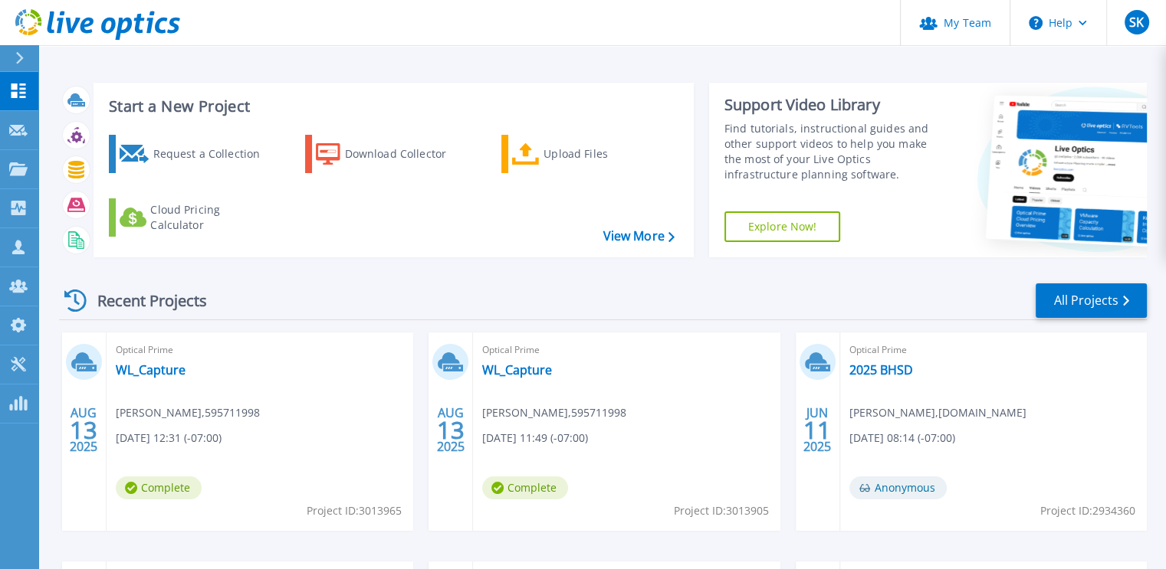
click at [19, 80] on link "Dashboard Dashboard" at bounding box center [19, 91] width 38 height 39
click at [153, 371] on link "WL_Capture" at bounding box center [151, 369] width 70 height 15
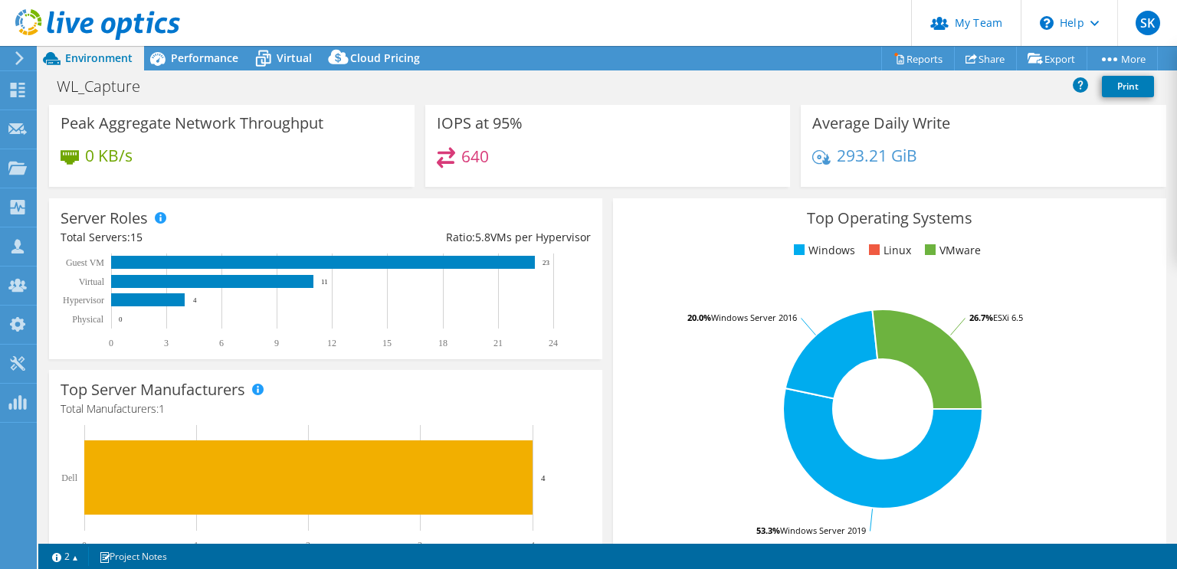
scroll to position [58, 0]
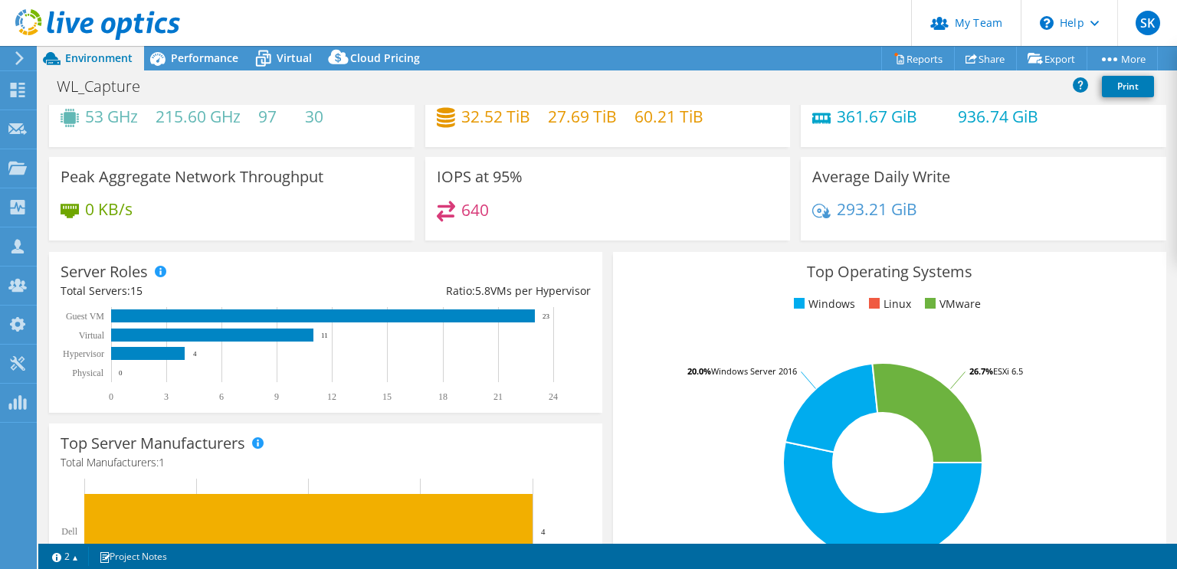
click at [1159, 211] on div "Average Daily Write 293.21 GiB" at bounding box center [983, 199] width 376 height 84
click at [288, 60] on span "Virtual" at bounding box center [294, 58] width 35 height 15
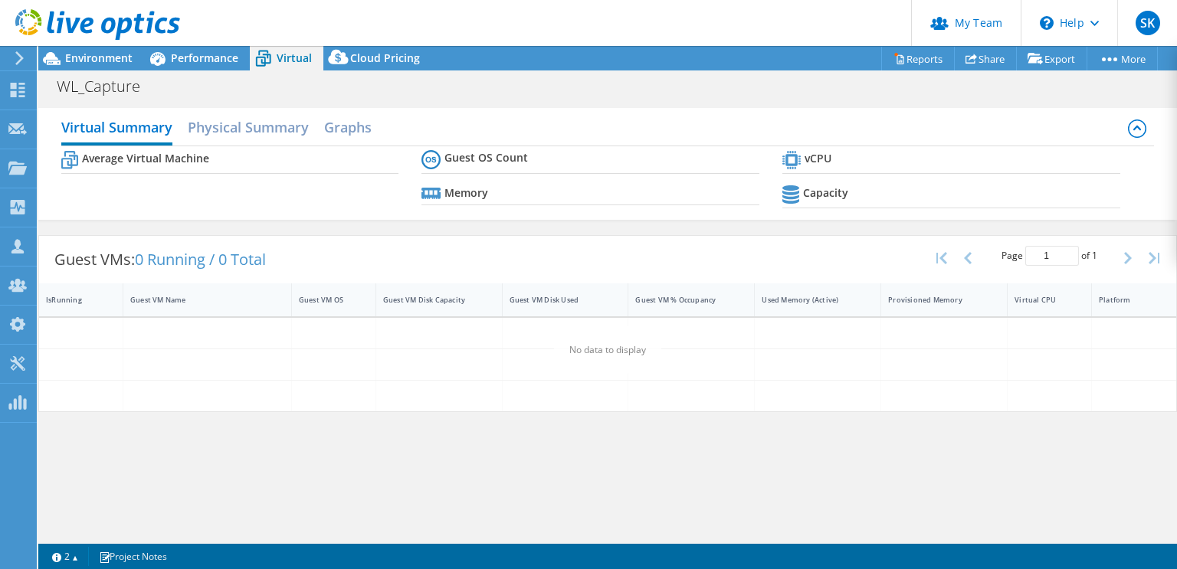
scroll to position [0, 0]
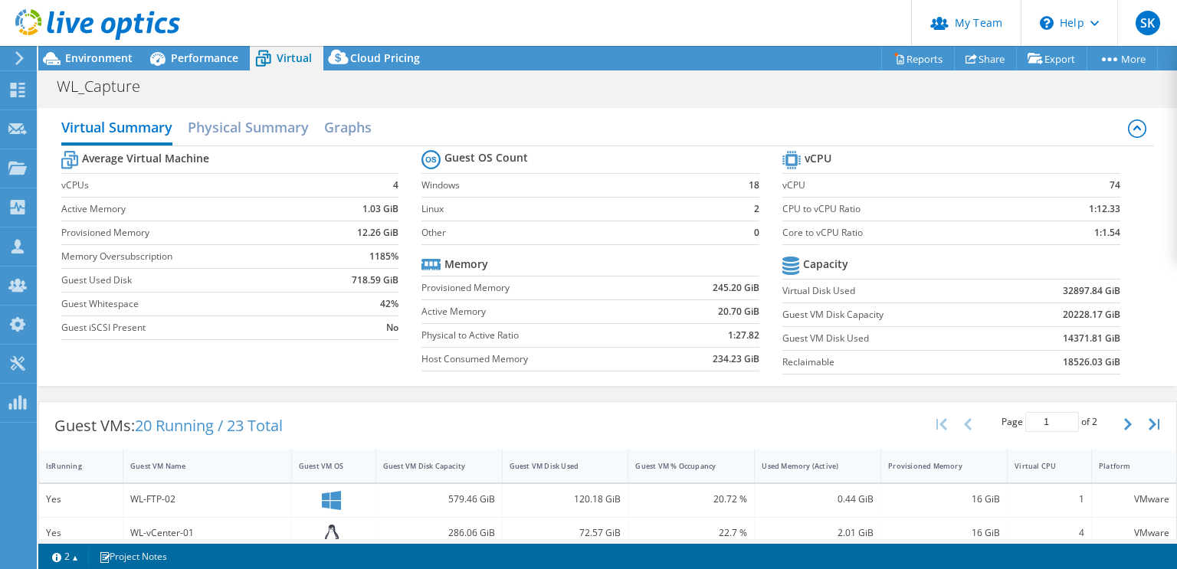
click at [490, 103] on div "Virtual Summary Physical Summary Graphs Average Virtual Machine vCPUs 4 Active …" at bounding box center [607, 246] width 1139 height 293
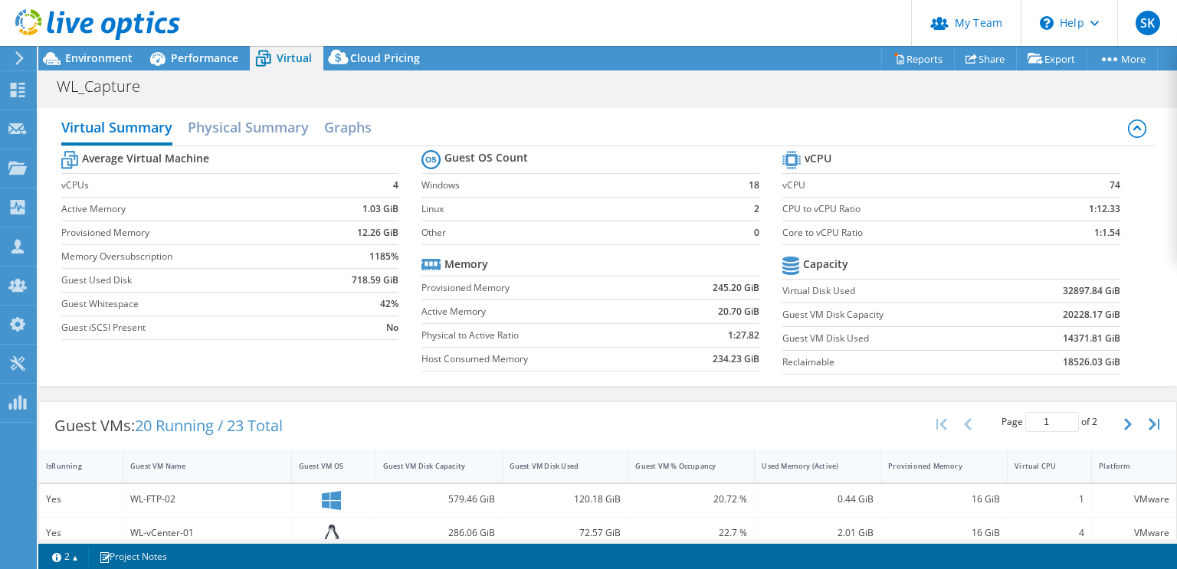
click at [490, 102] on div "Virtual Summary Physical Summary Graphs Average Virtual Machine vCPUs 4 Active …" at bounding box center [607, 246] width 1139 height 293
